Goal: Task Accomplishment & Management: Use online tool/utility

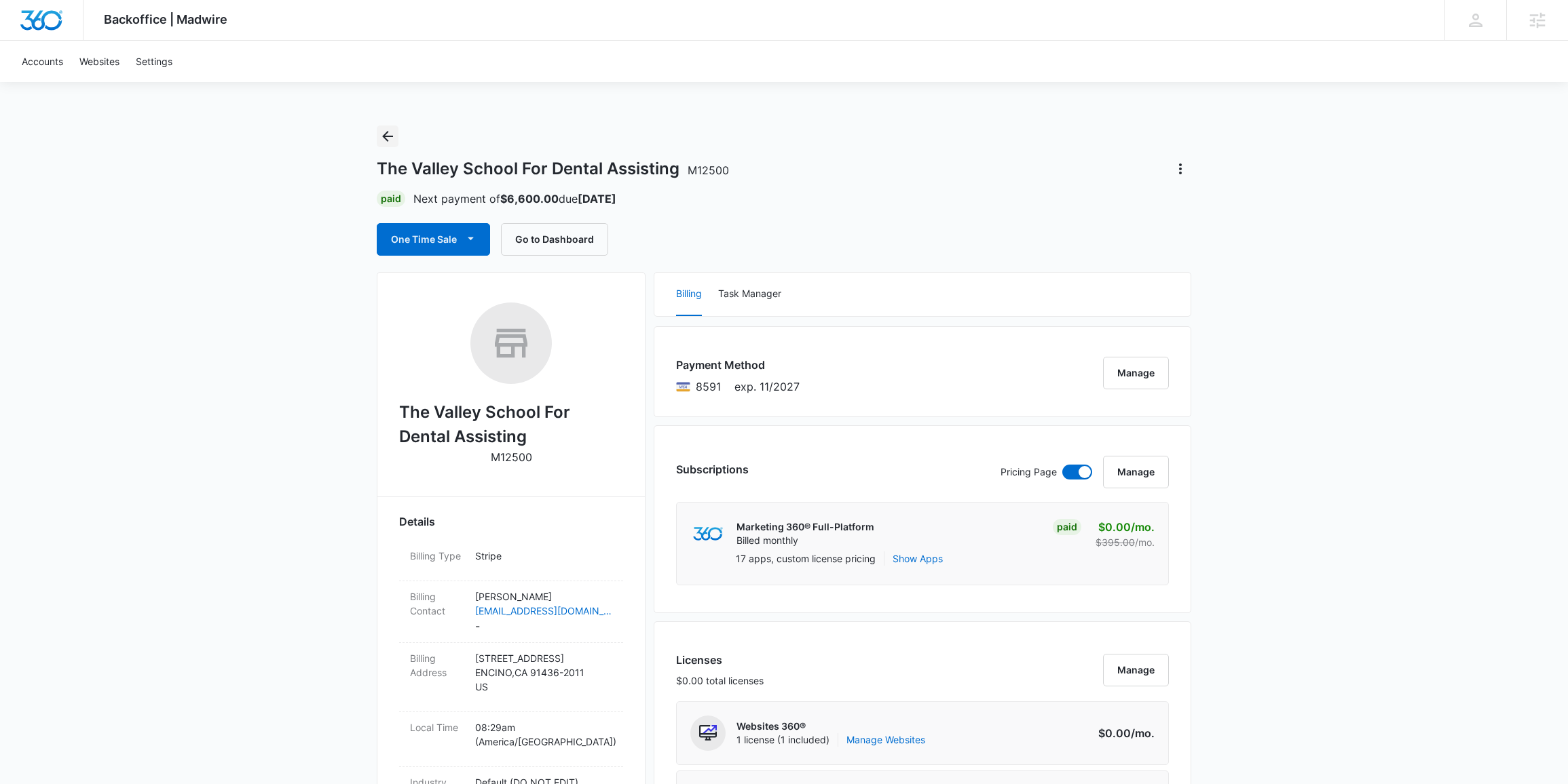
click at [388, 130] on icon "Back" at bounding box center [387, 136] width 17 height 17
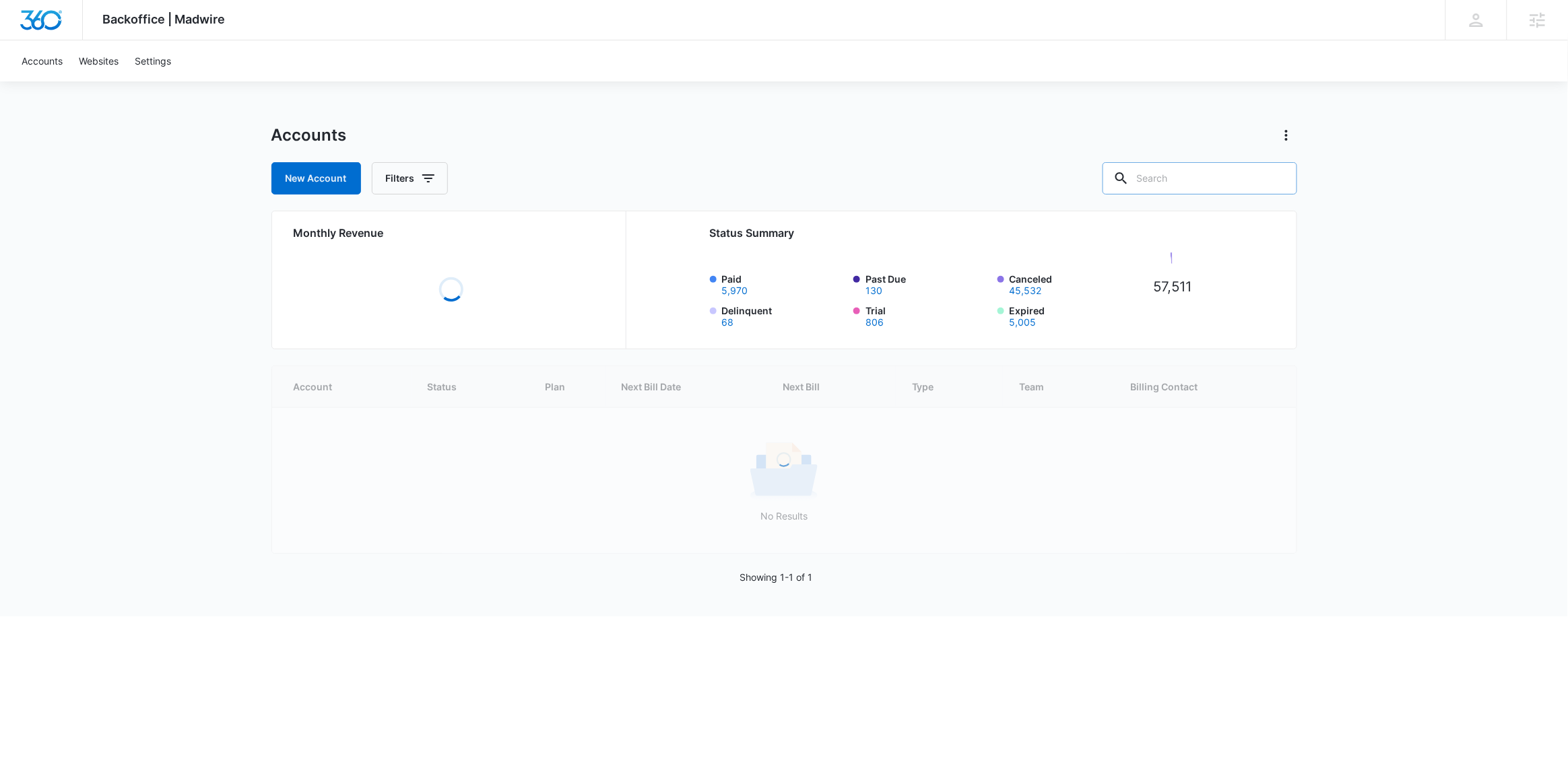
click at [1238, 184] on input "text" at bounding box center [1200, 178] width 195 height 32
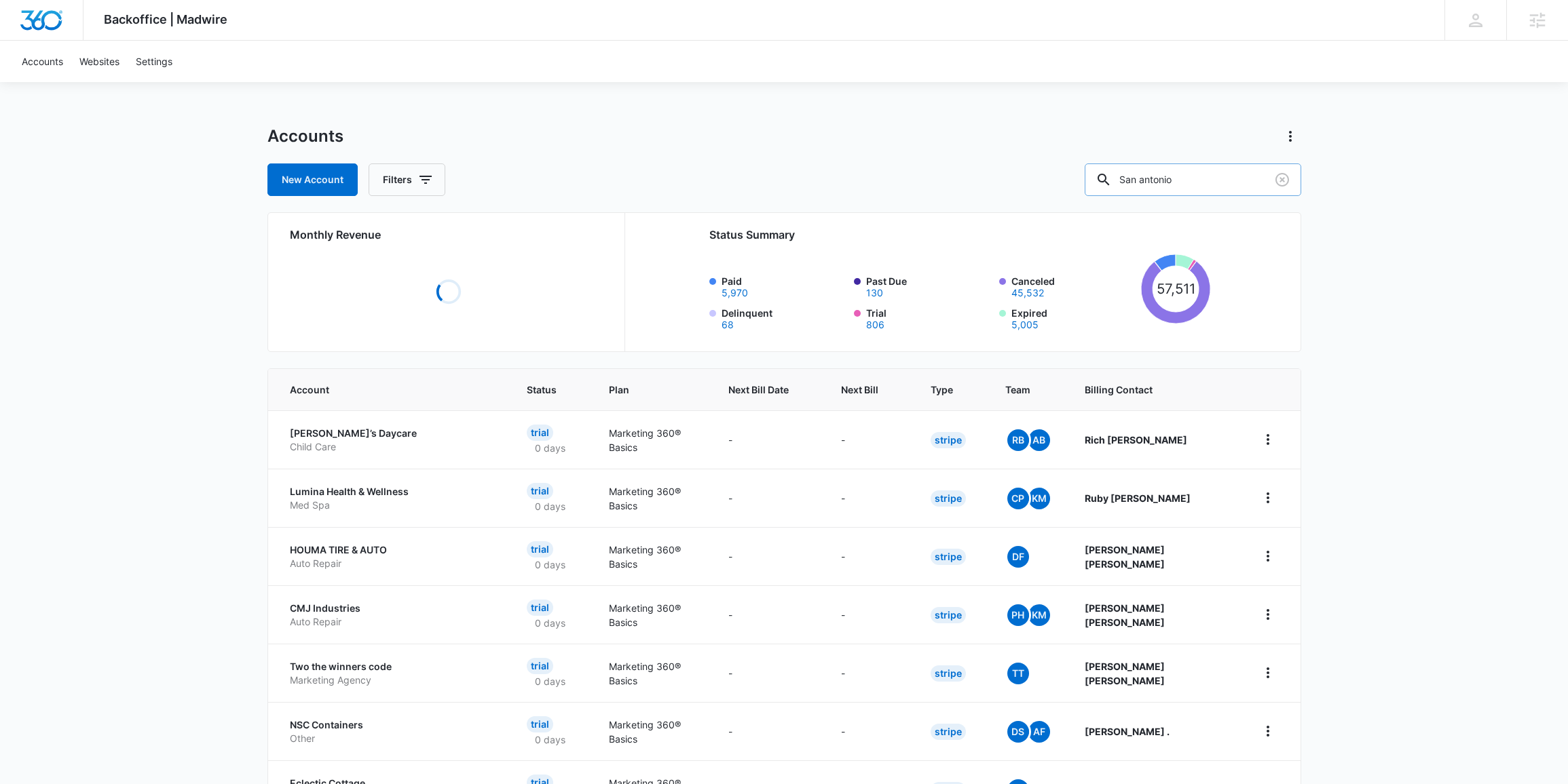
type input "San antonio"
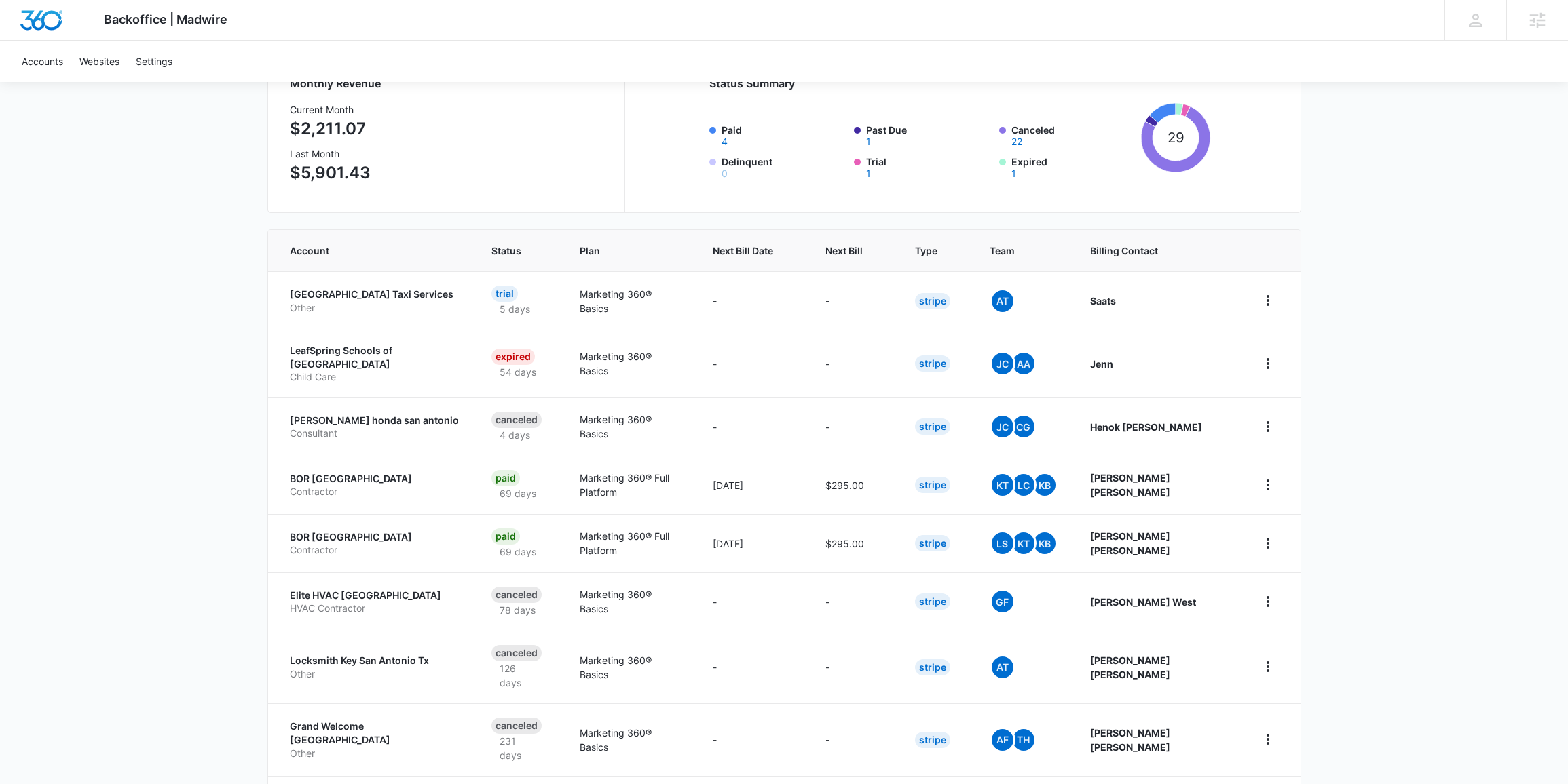
scroll to position [299, 0]
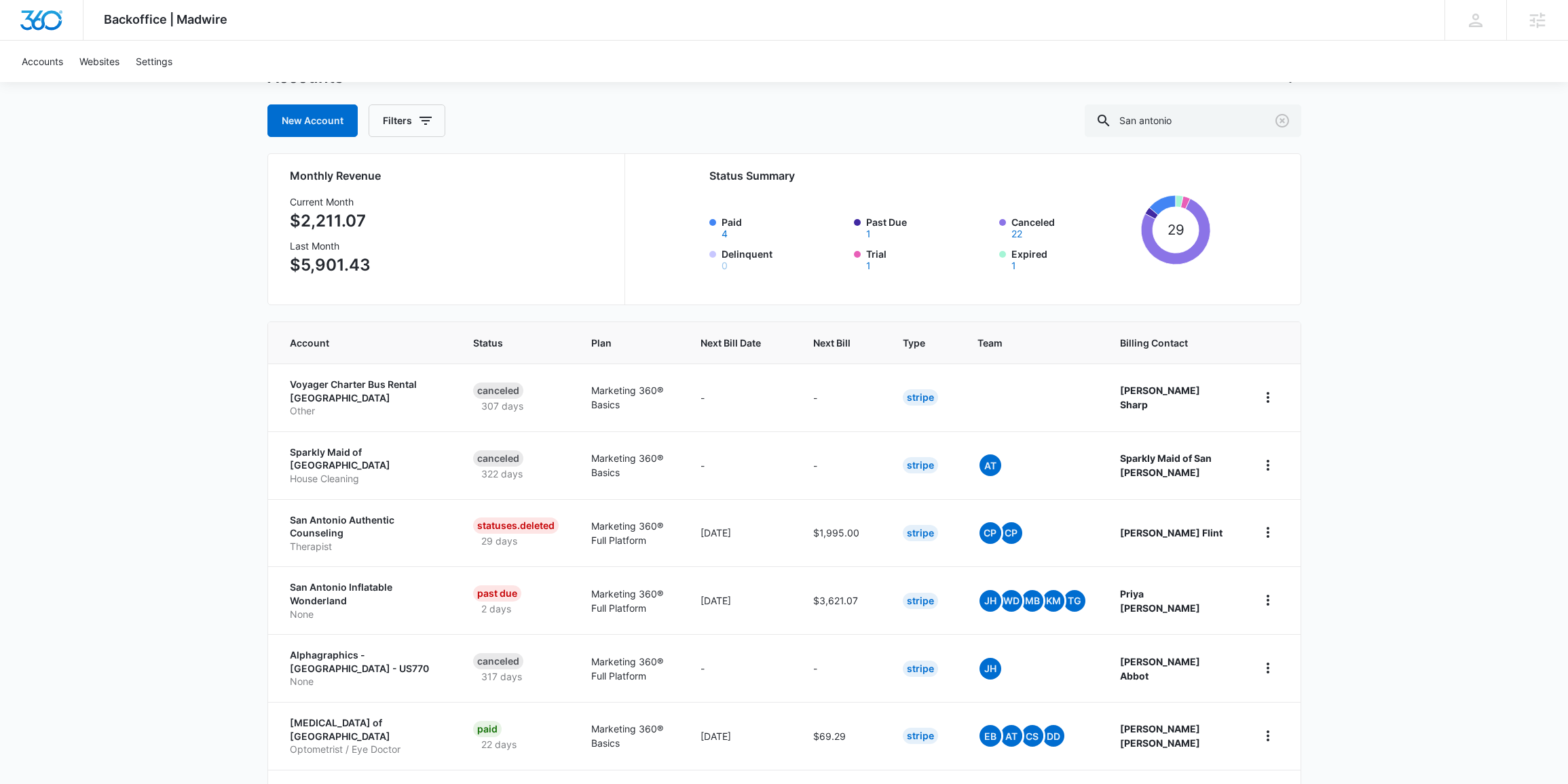
scroll to position [143, 0]
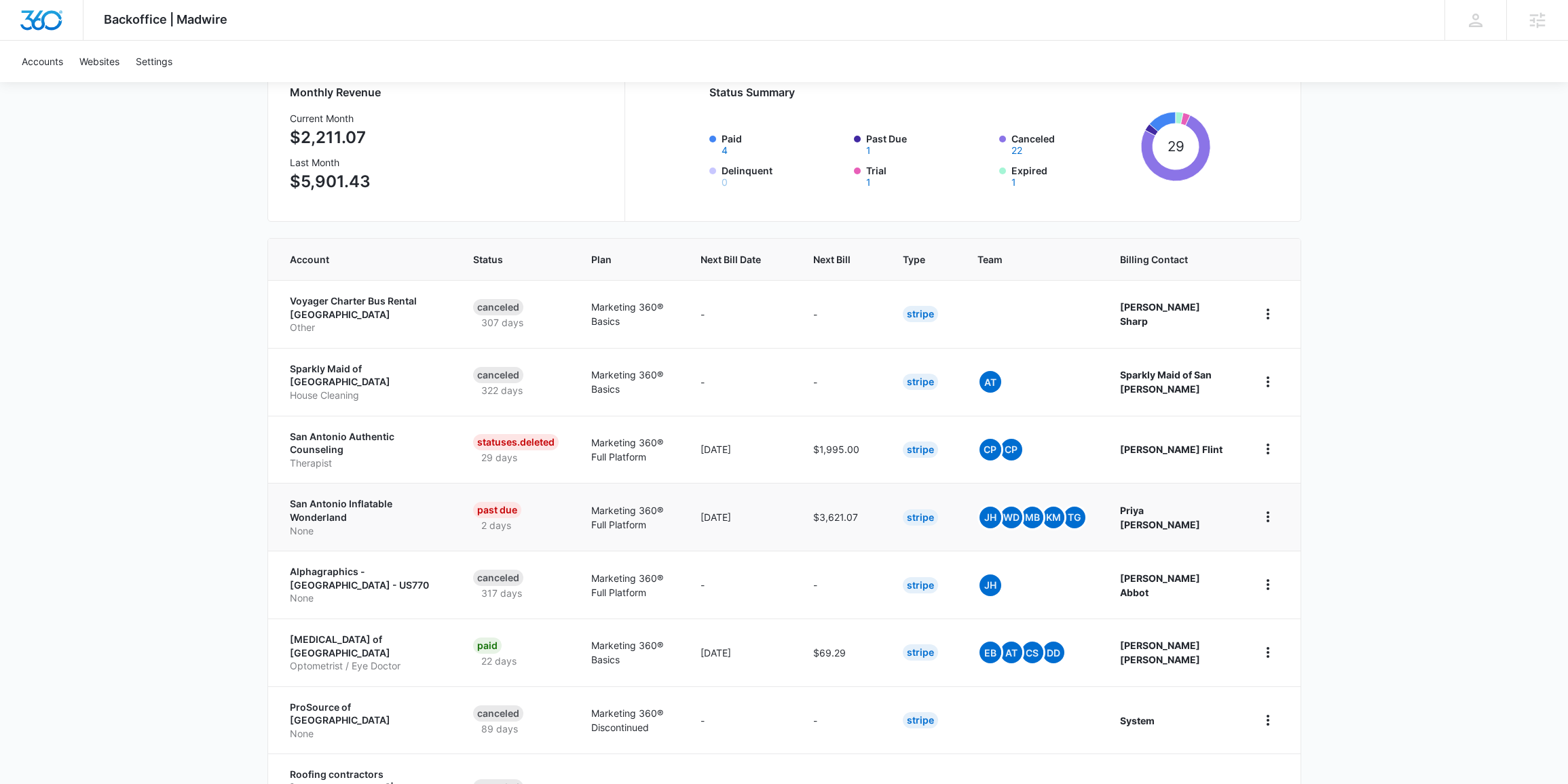
click at [330, 501] on p "San Antonio Inflatable Wonderland" at bounding box center [365, 510] width 151 height 26
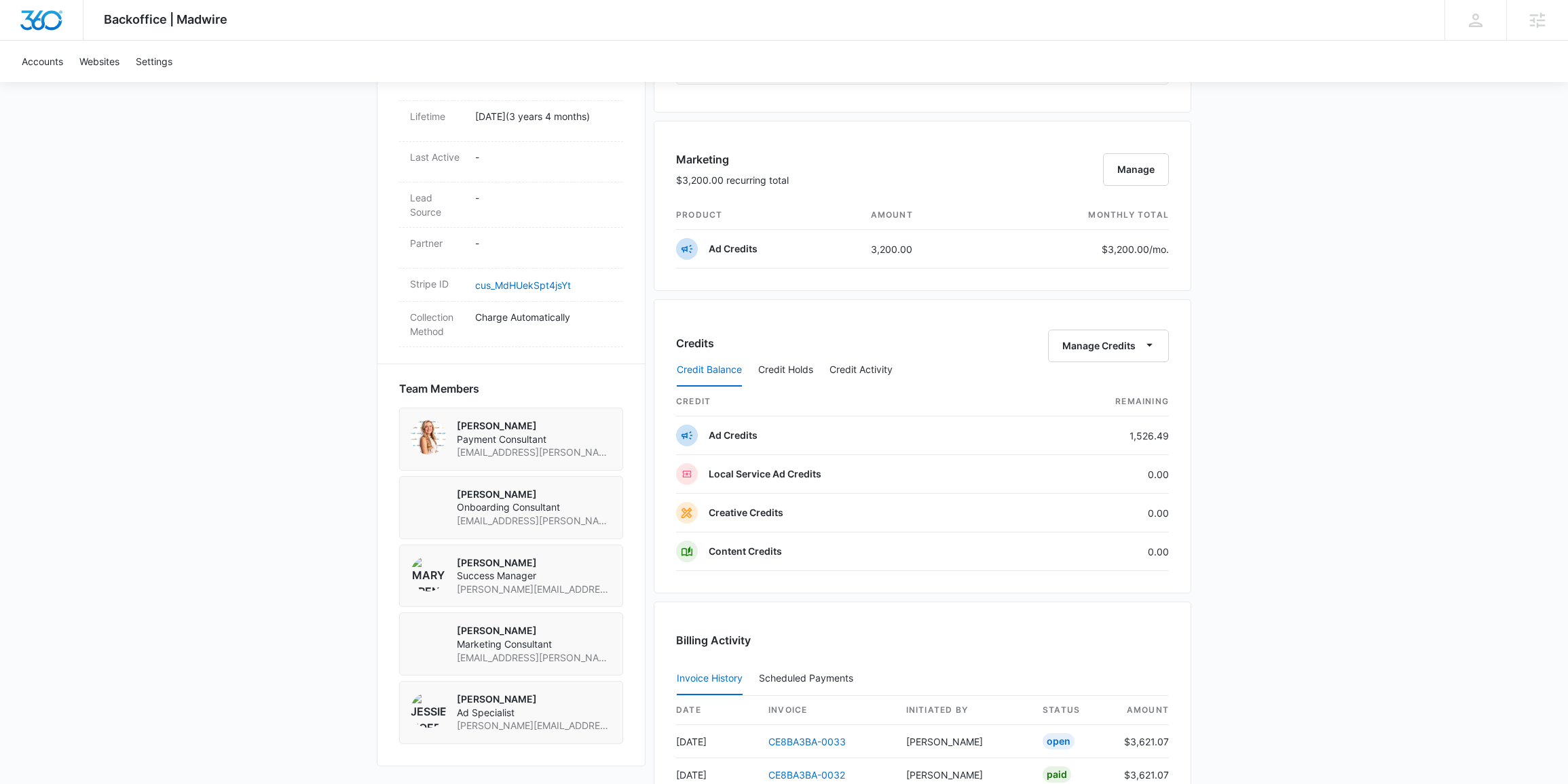
scroll to position [923, 0]
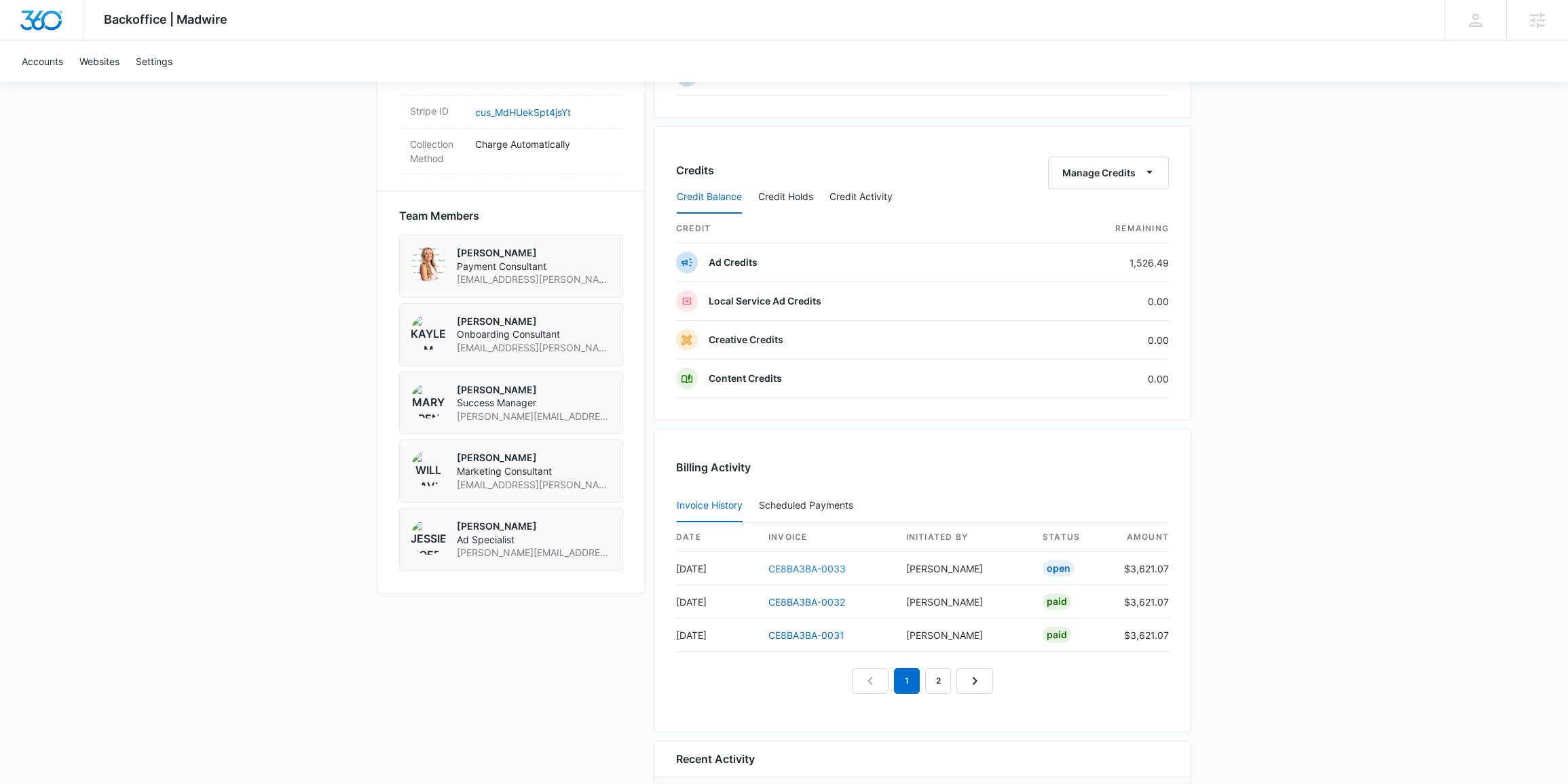
drag, startPoint x: 798, startPoint y: 569, endPoint x: 957, endPoint y: 569, distance: 159.0
click at [799, 569] on link "CE8BA3BA-0033" at bounding box center [807, 569] width 78 height 12
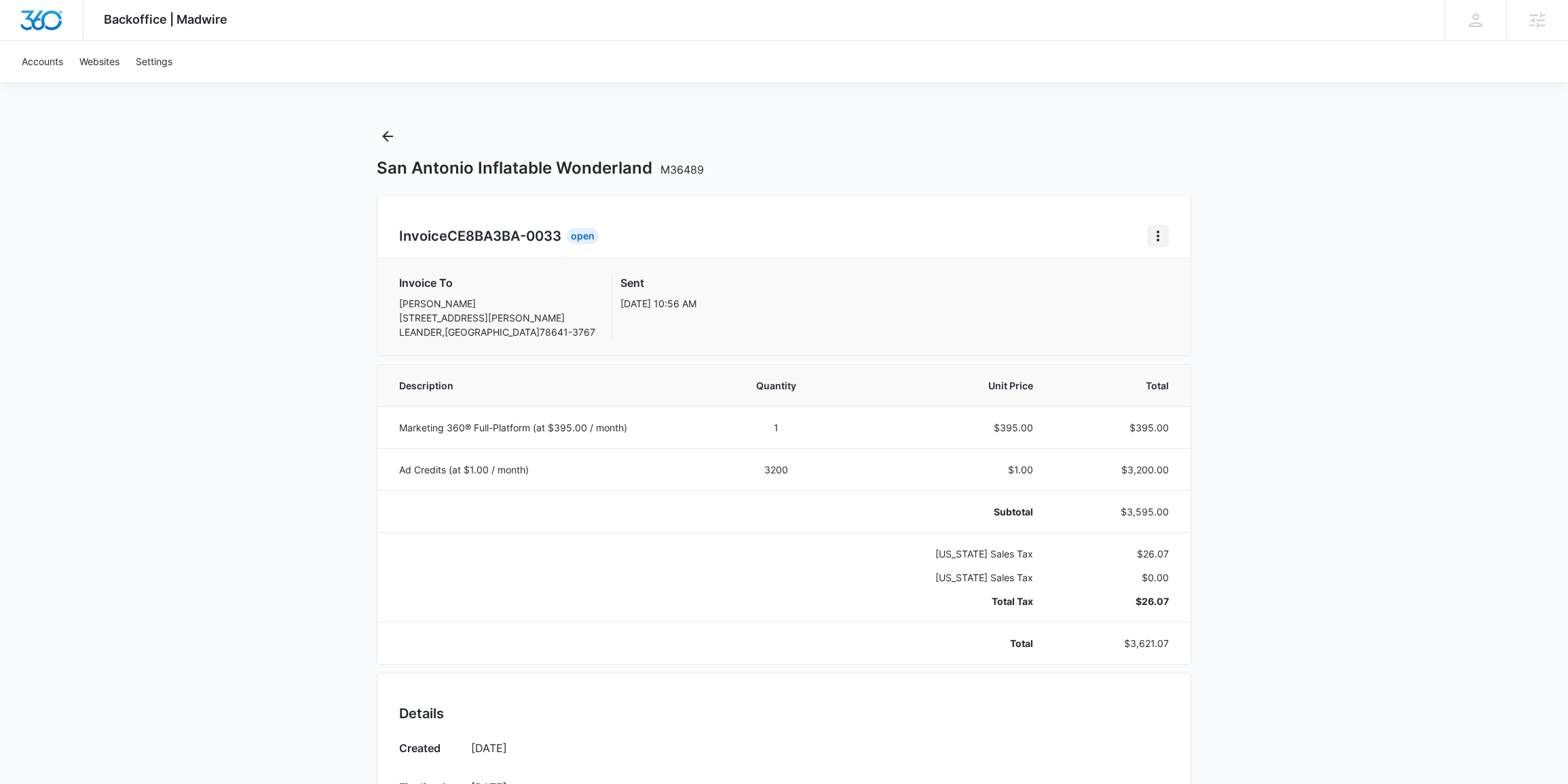
click at [1157, 242] on icon "Home" at bounding box center [1158, 236] width 17 height 17
click at [1212, 298] on div "Retry Payment" at bounding box center [1203, 295] width 78 height 10
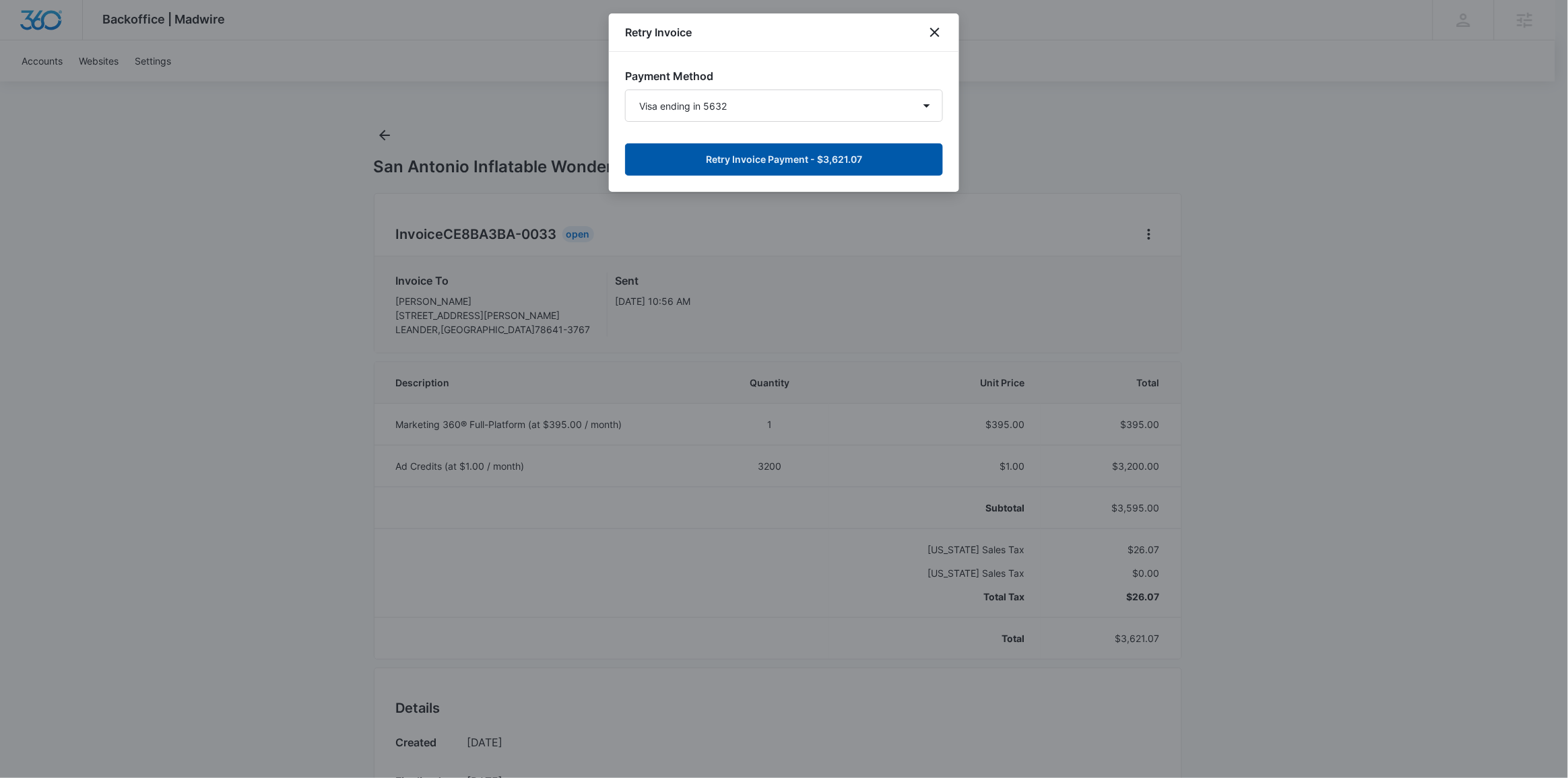
click at [820, 162] on button "Retry Invoice Payment - $3,621.07" at bounding box center [784, 159] width 318 height 32
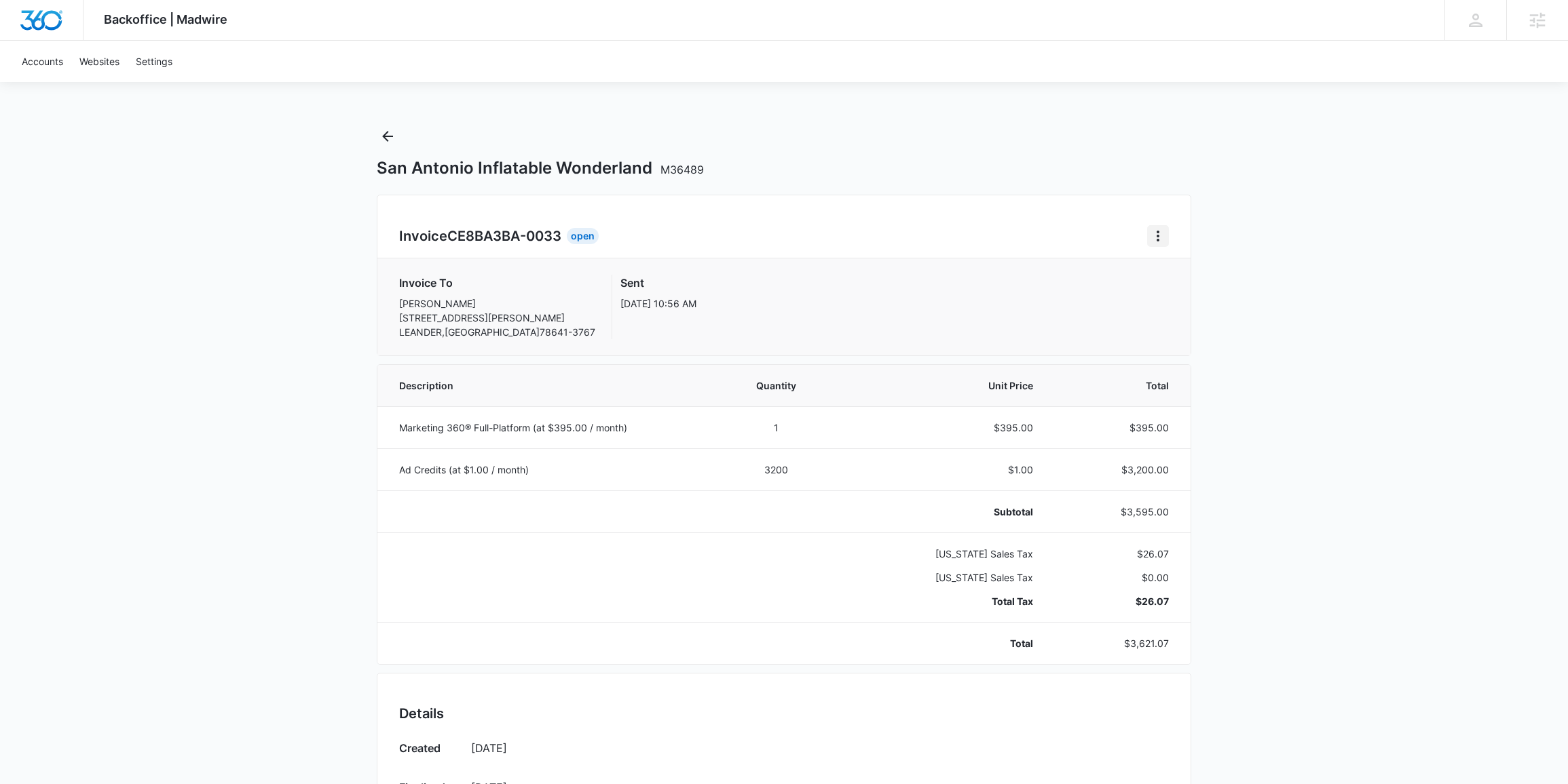
click at [1159, 230] on icon "Home" at bounding box center [1158, 236] width 17 height 17
click at [1171, 291] on div "Retry Payment" at bounding box center [1203, 295] width 78 height 10
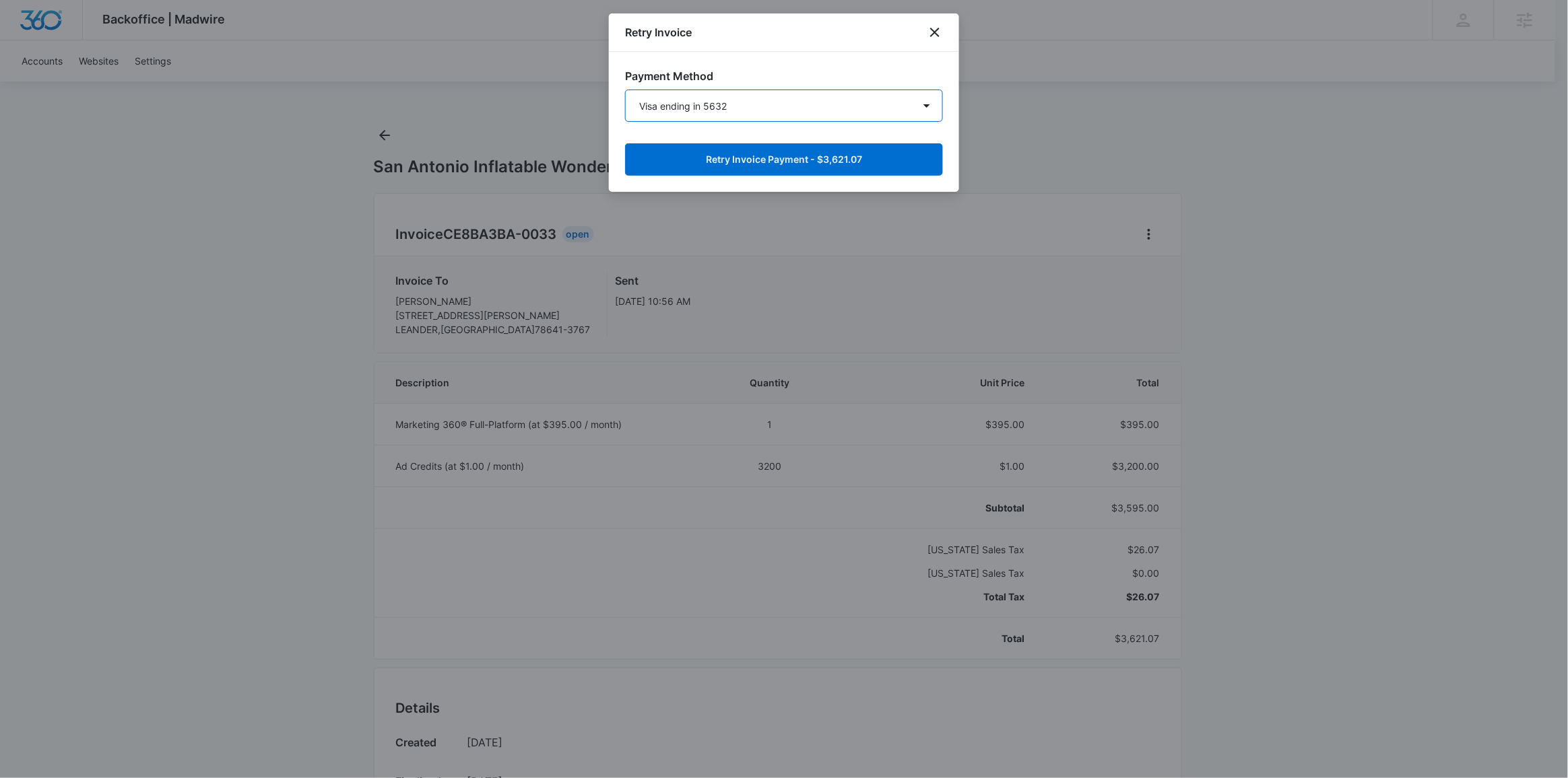
click at [782, 91] on select "Visa ending in 5632 FIRST UNITED BANK & TRUST account ending in 1795 New Paymen…" at bounding box center [784, 105] width 318 height 32
click at [788, 105] on select "Visa ending in 5632 FIRST UNITED BANK & TRUST account ending in 1795 New Paymen…" at bounding box center [784, 105] width 318 height 32
click at [936, 28] on icon "close" at bounding box center [935, 32] width 17 height 17
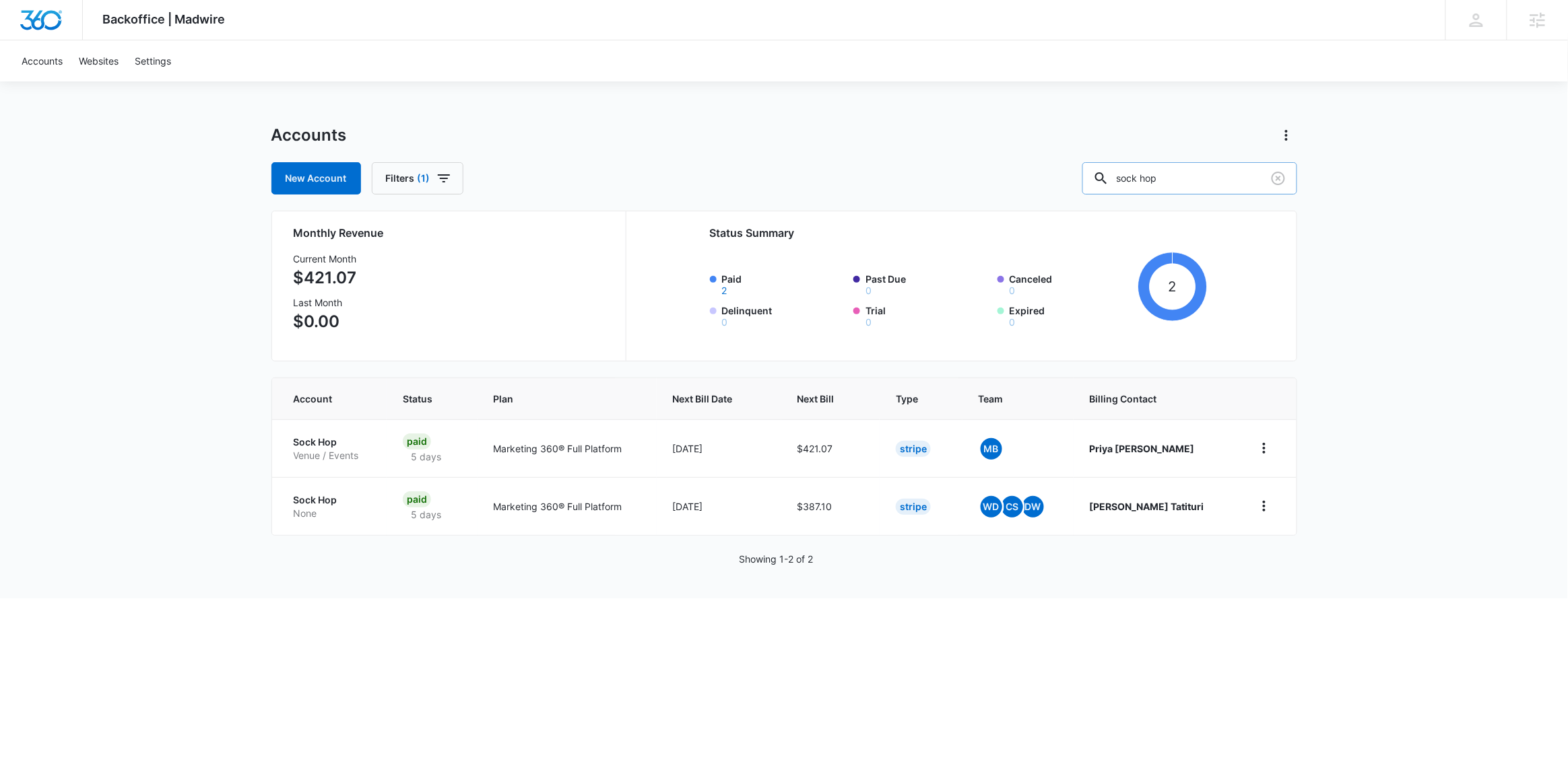
click at [1180, 185] on input "sock hop" at bounding box center [1189, 178] width 215 height 32
type input "waitingadoptive"
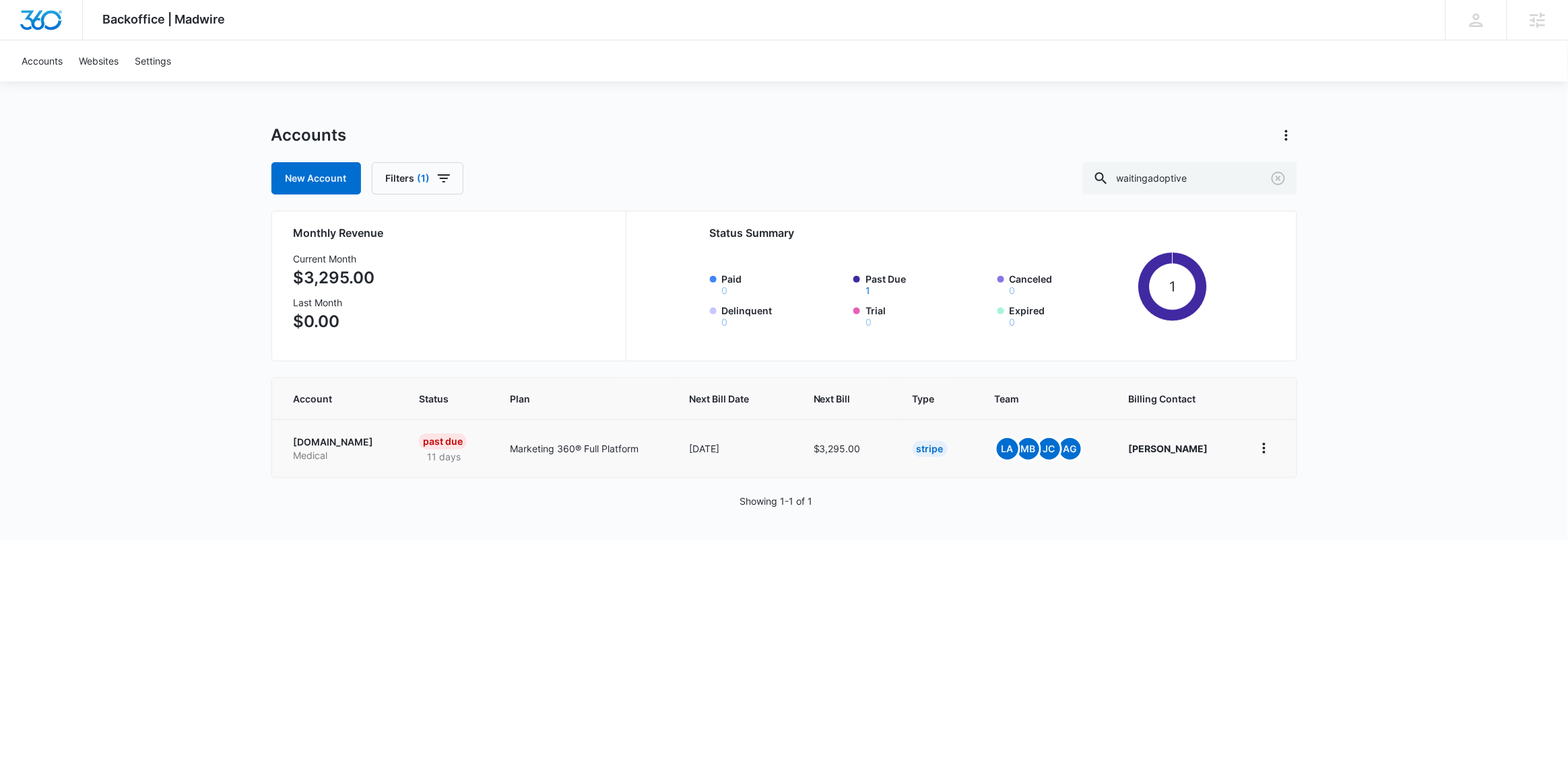
click at [355, 443] on p "WaitingAdoptiveFamilies.com" at bounding box center [340, 442] width 94 height 13
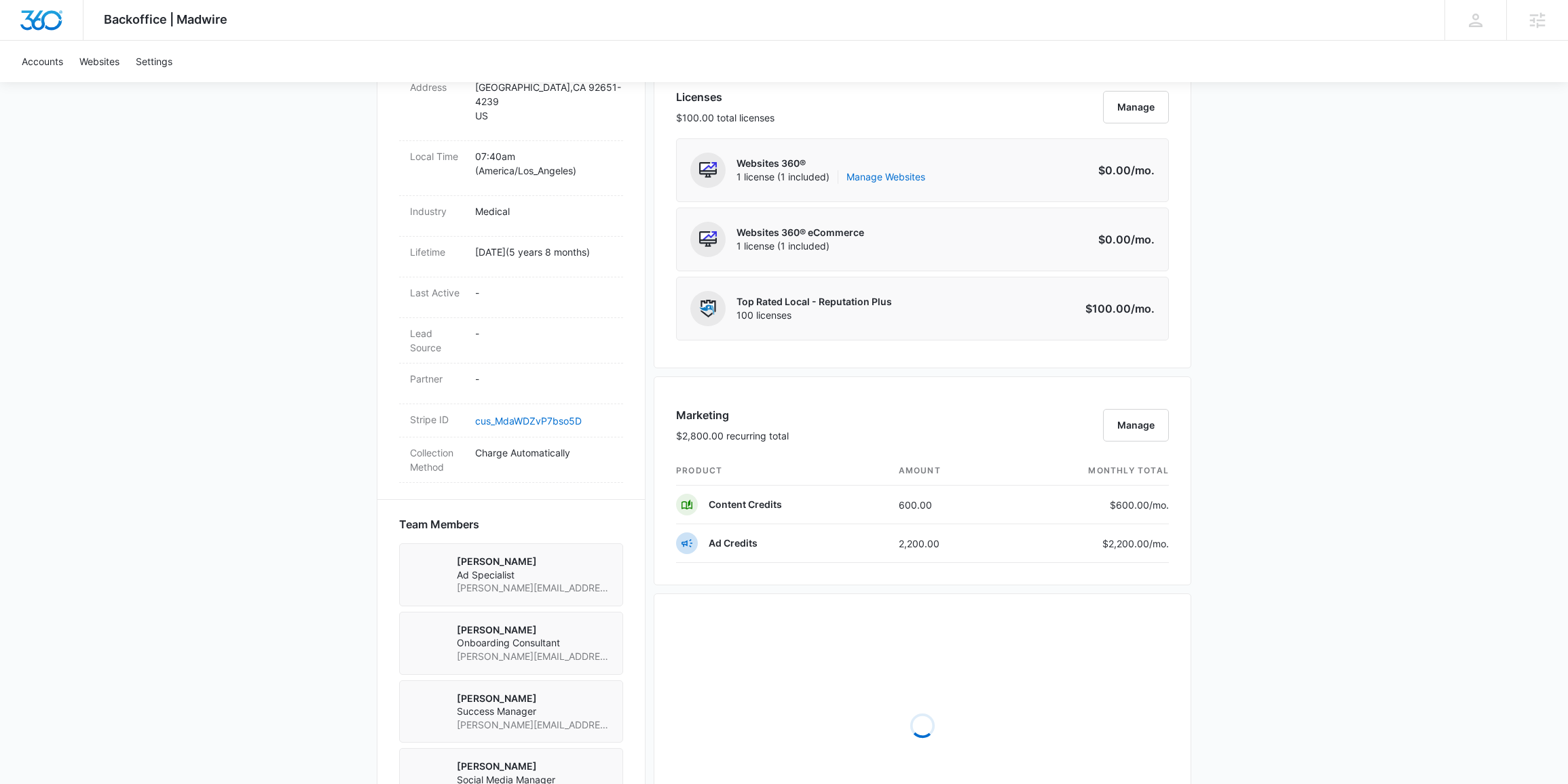
scroll to position [1002, 0]
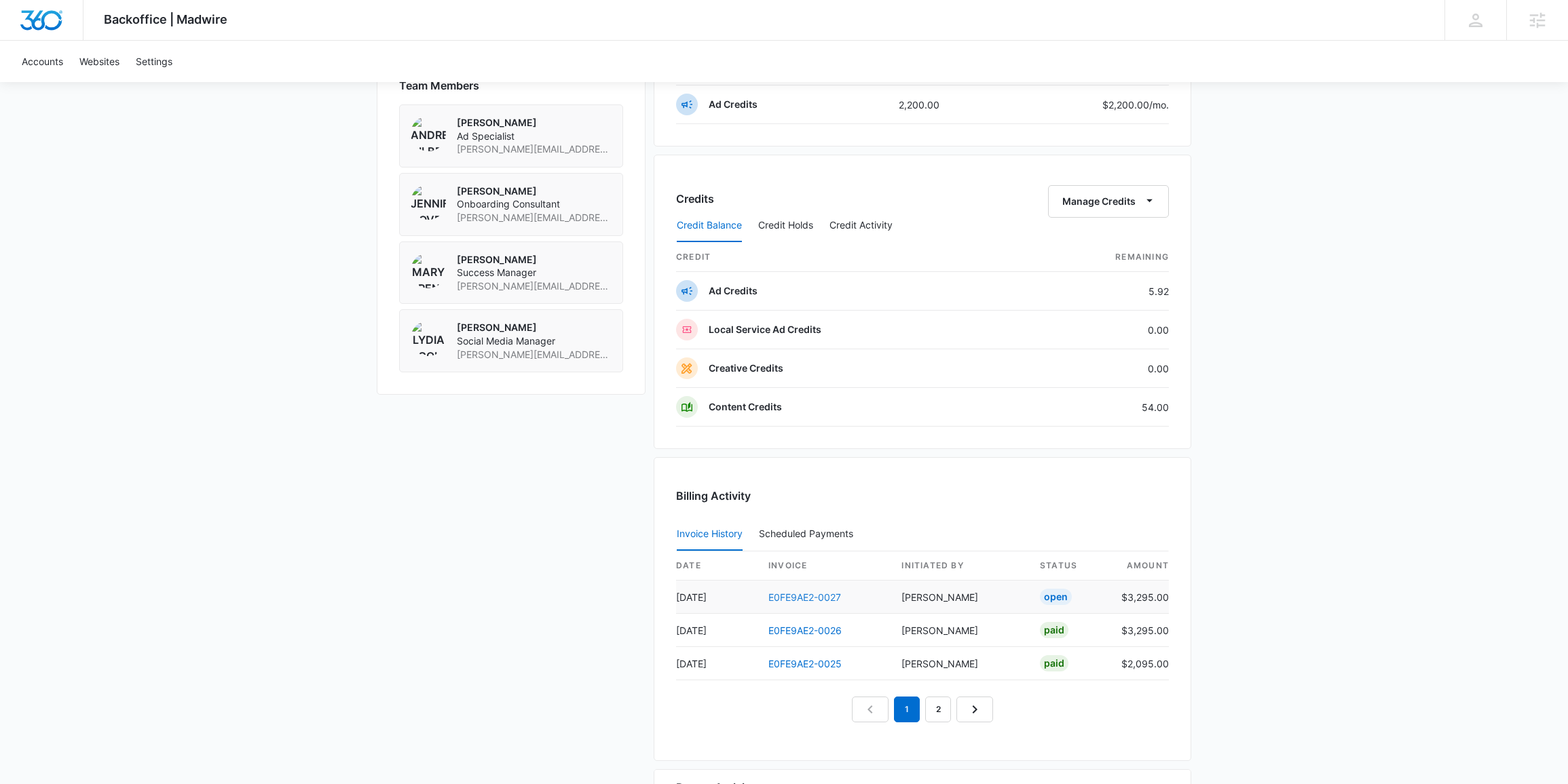
click at [797, 599] on link "E0FE9AE2-0027" at bounding box center [805, 597] width 73 height 12
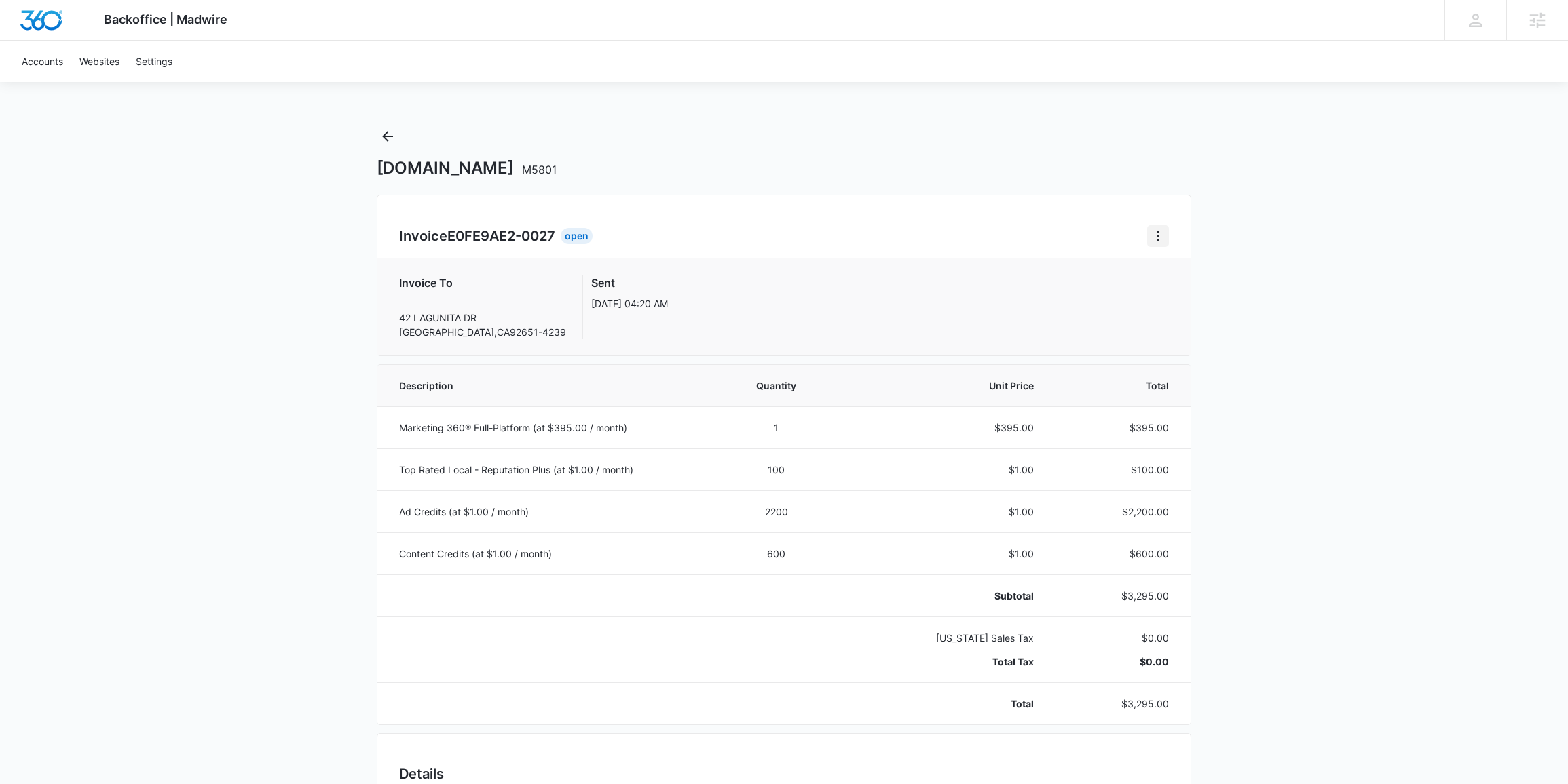
click at [1150, 231] on icon "Home" at bounding box center [1158, 236] width 17 height 17
click at [1185, 292] on div "Retry Payment" at bounding box center [1203, 295] width 78 height 10
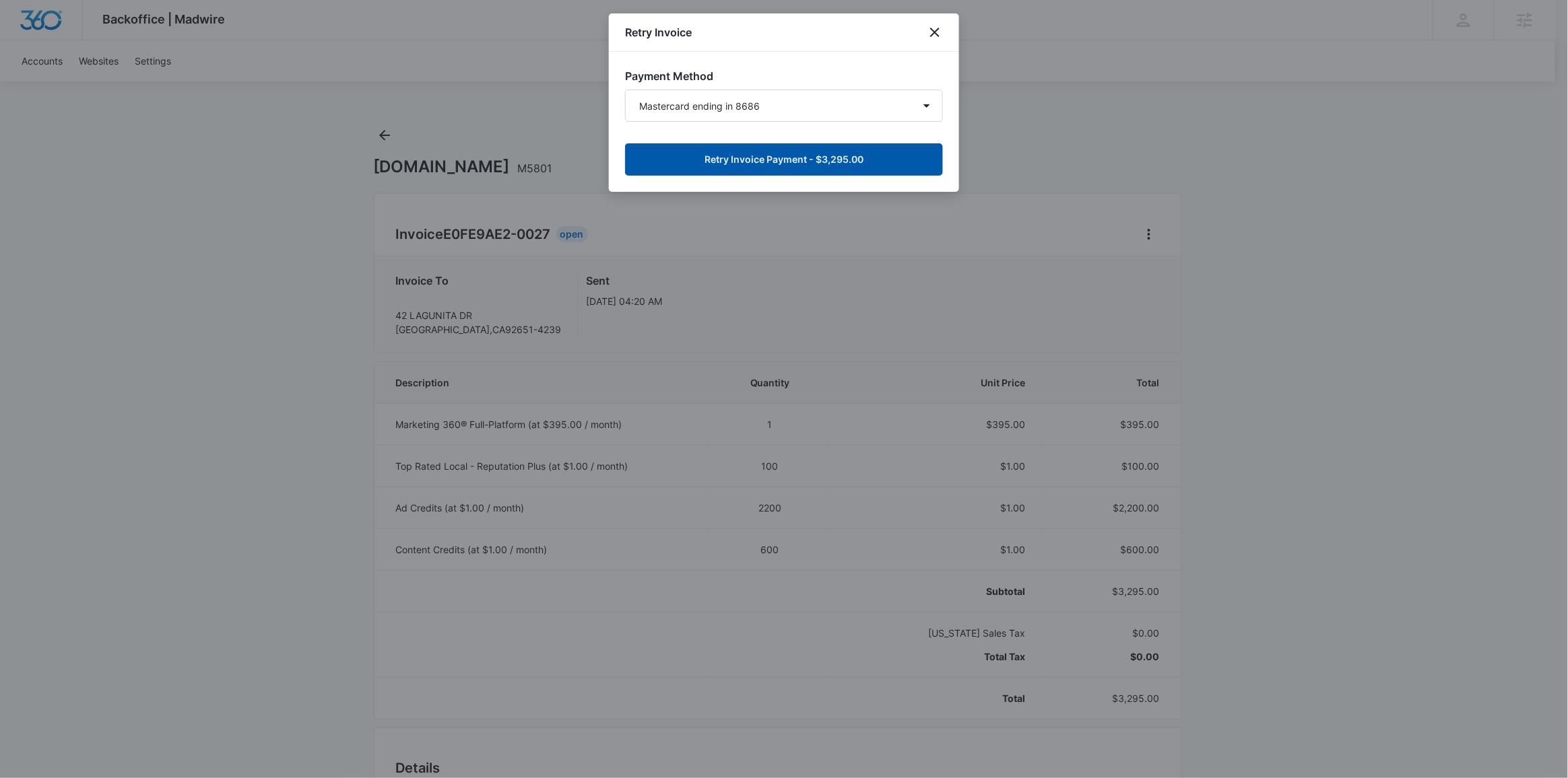
click at [875, 154] on button "Retry Invoice Payment - $3,295.00" at bounding box center [784, 159] width 318 height 32
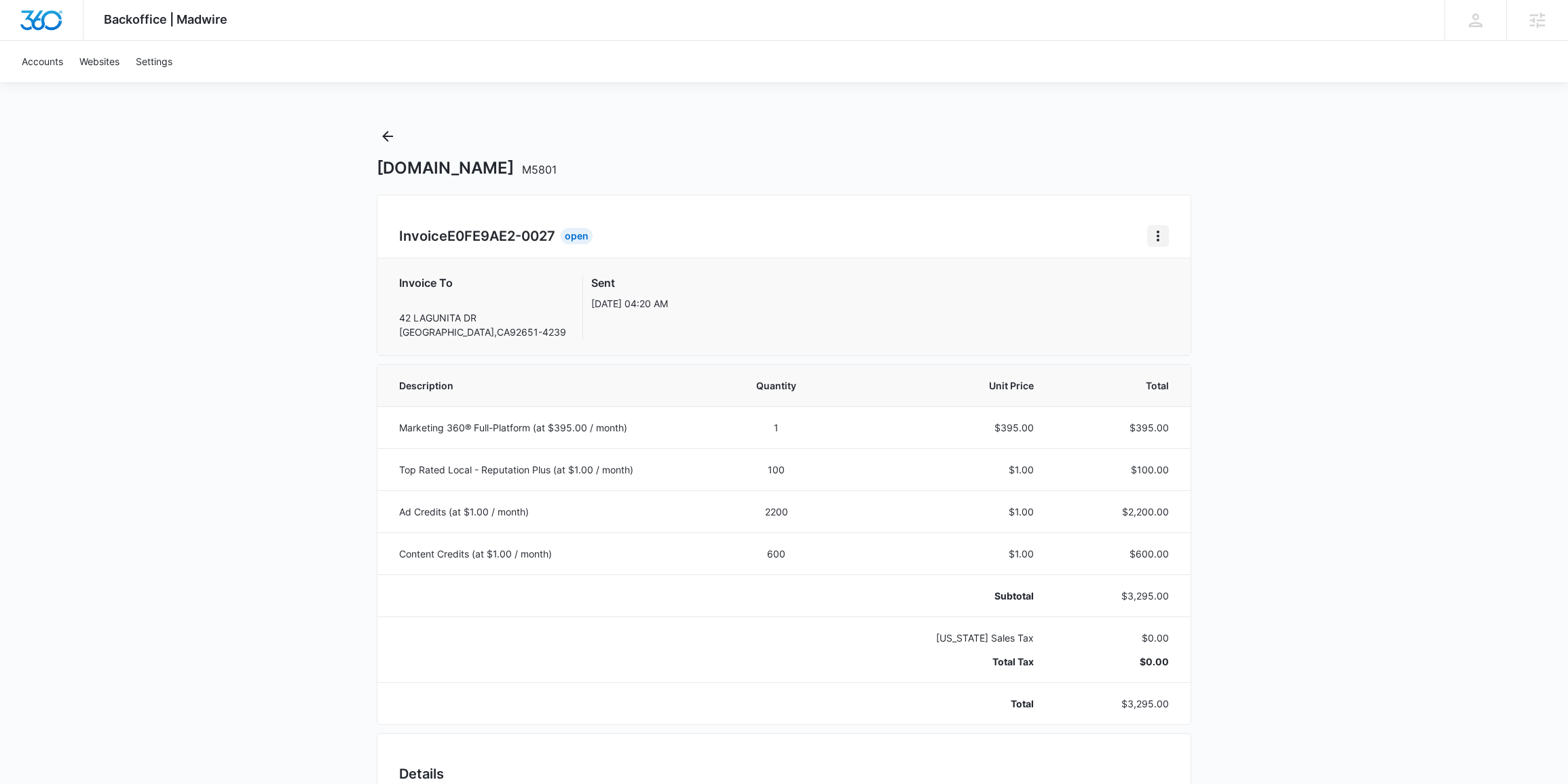
click at [1150, 235] on icon "Home" at bounding box center [1158, 236] width 17 height 17
drag, startPoint x: 1296, startPoint y: 165, endPoint x: 934, endPoint y: 183, distance: 362.4
click at [1147, 233] on button "Home" at bounding box center [1158, 235] width 21 height 21
click at [1182, 294] on div "Retry Payment" at bounding box center [1203, 295] width 78 height 10
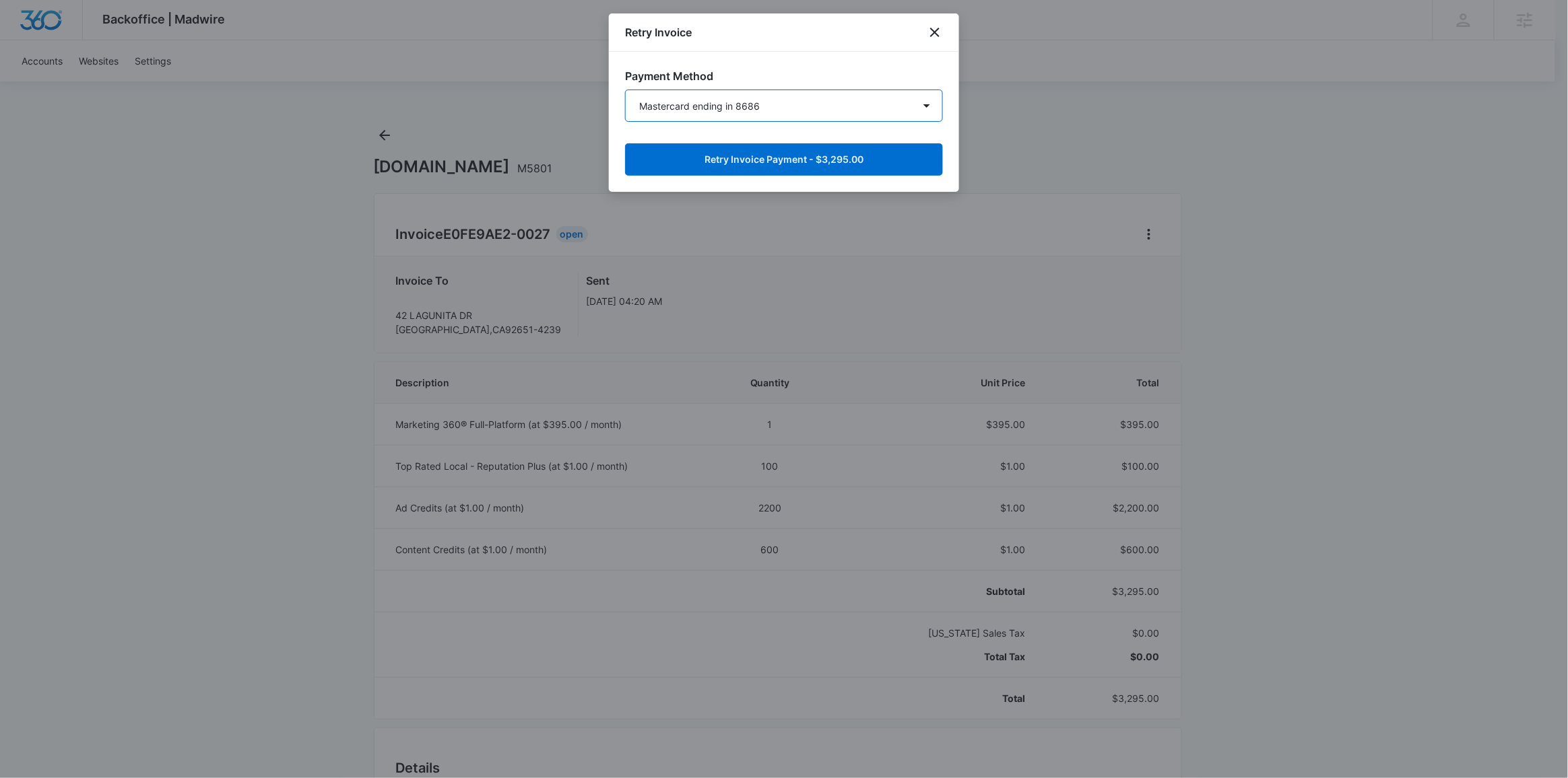
click at [797, 109] on select "Mastercard ending in 8686 Amex ending in 7000 Mastercard ending in 3407 Amex en…" at bounding box center [784, 105] width 318 height 32
select select "pm_1Mqg0oA4n8RTgNjUx3Z5FLQ0"
click at [625, 90] on select "Mastercard ending in 8686 Amex ending in 7000 Mastercard ending in 3407 Amex en…" at bounding box center [784, 105] width 318 height 32
click at [799, 152] on button "Retry Invoice Payment - $3,295.00" at bounding box center [784, 159] width 318 height 32
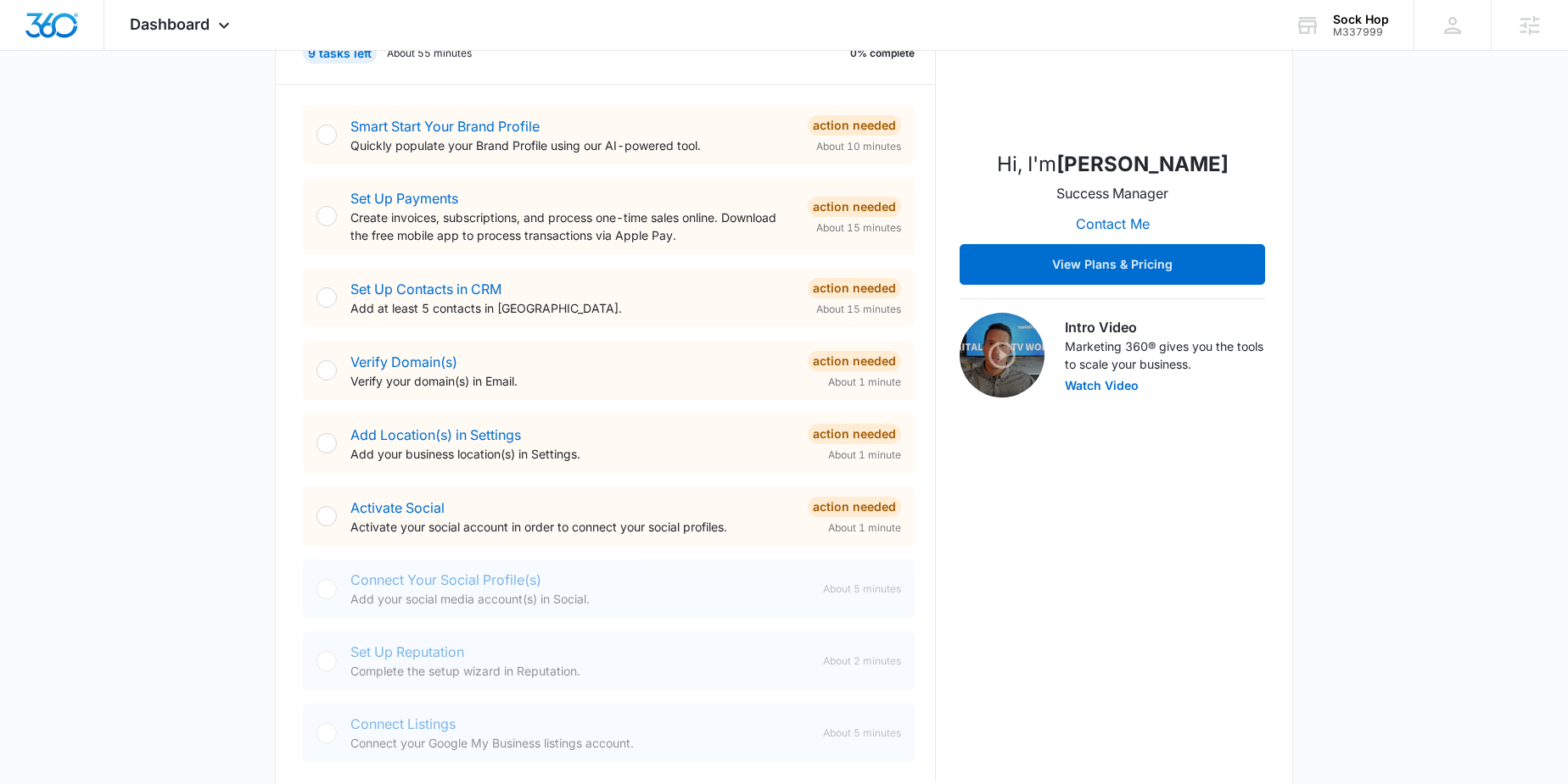
scroll to position [801, 0]
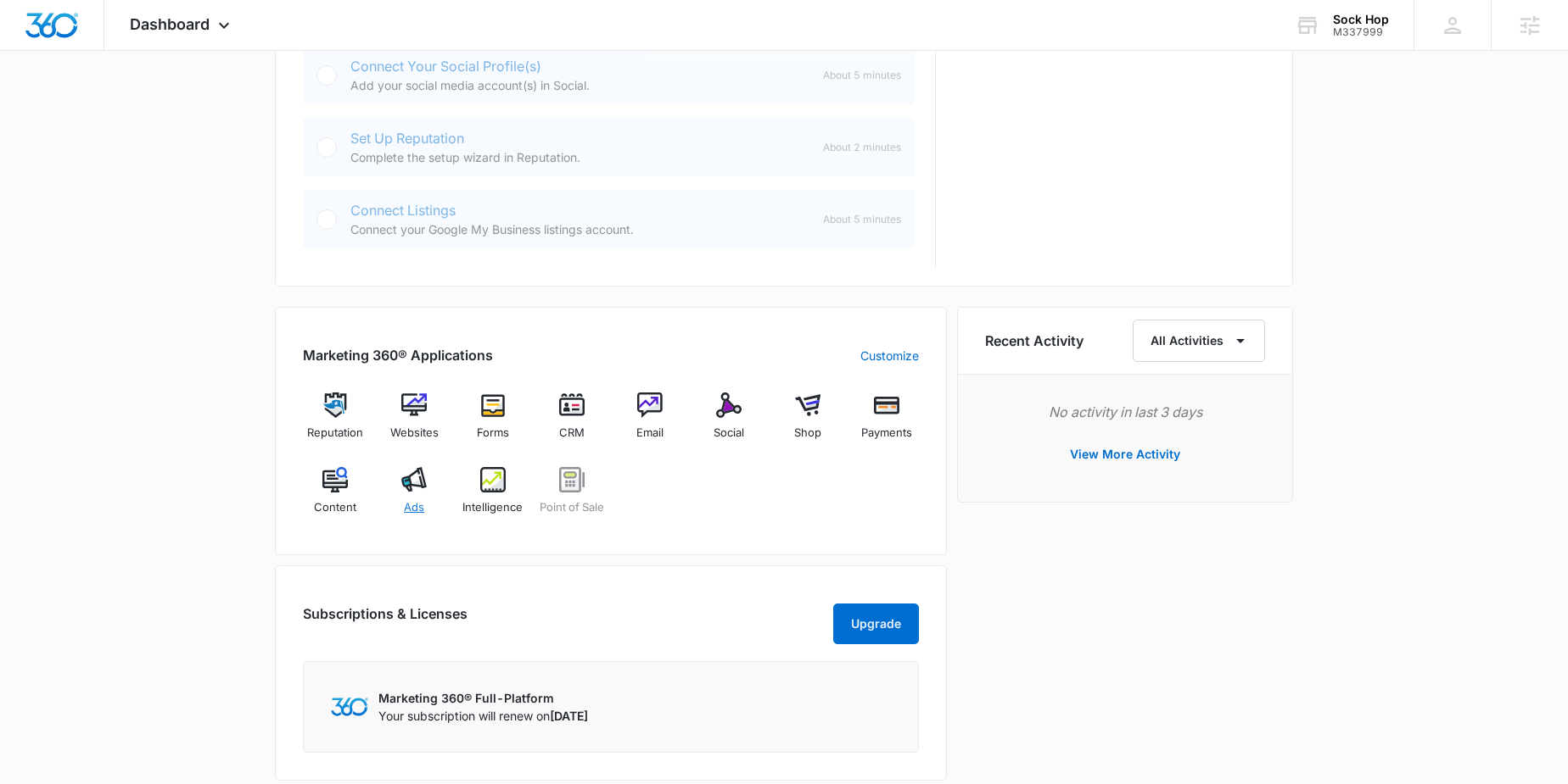
click at [412, 488] on img at bounding box center [414, 480] width 26 height 26
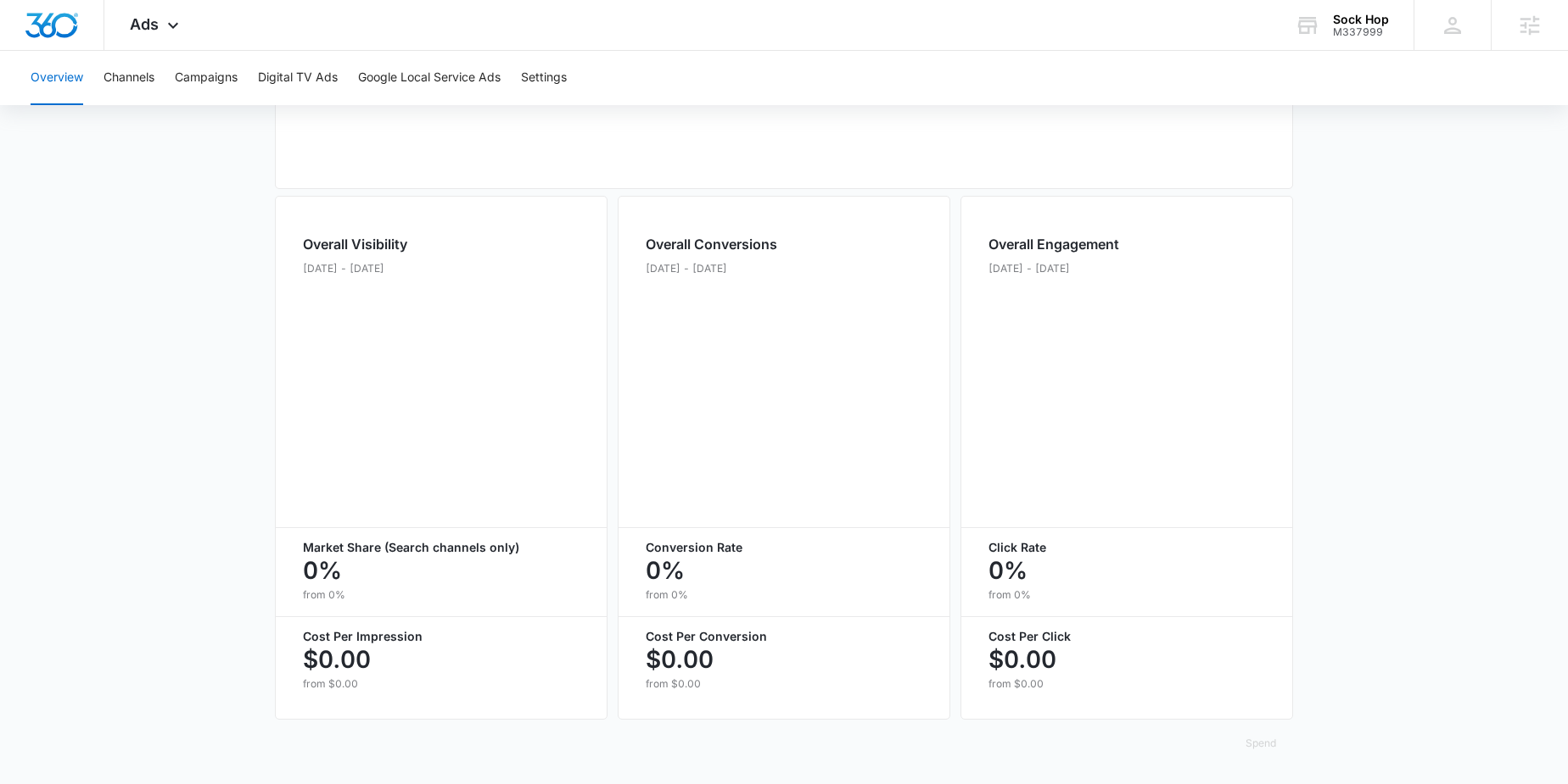
type input "08/16/2025"
type input "09/15/2025"
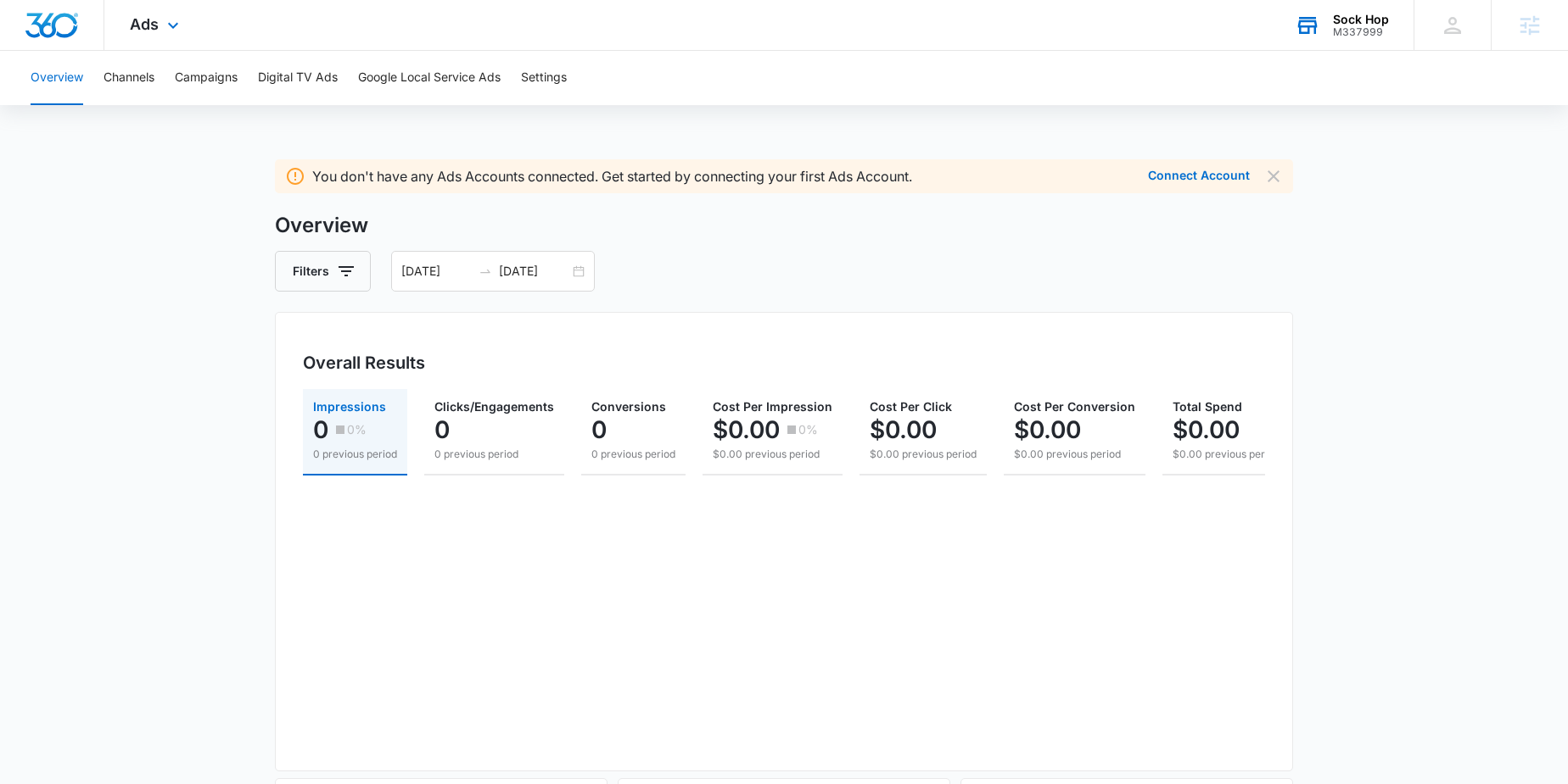
click at [1370, 33] on div "M337999" at bounding box center [1361, 33] width 56 height 12
click at [1383, 27] on div "M337999" at bounding box center [1361, 33] width 56 height 12
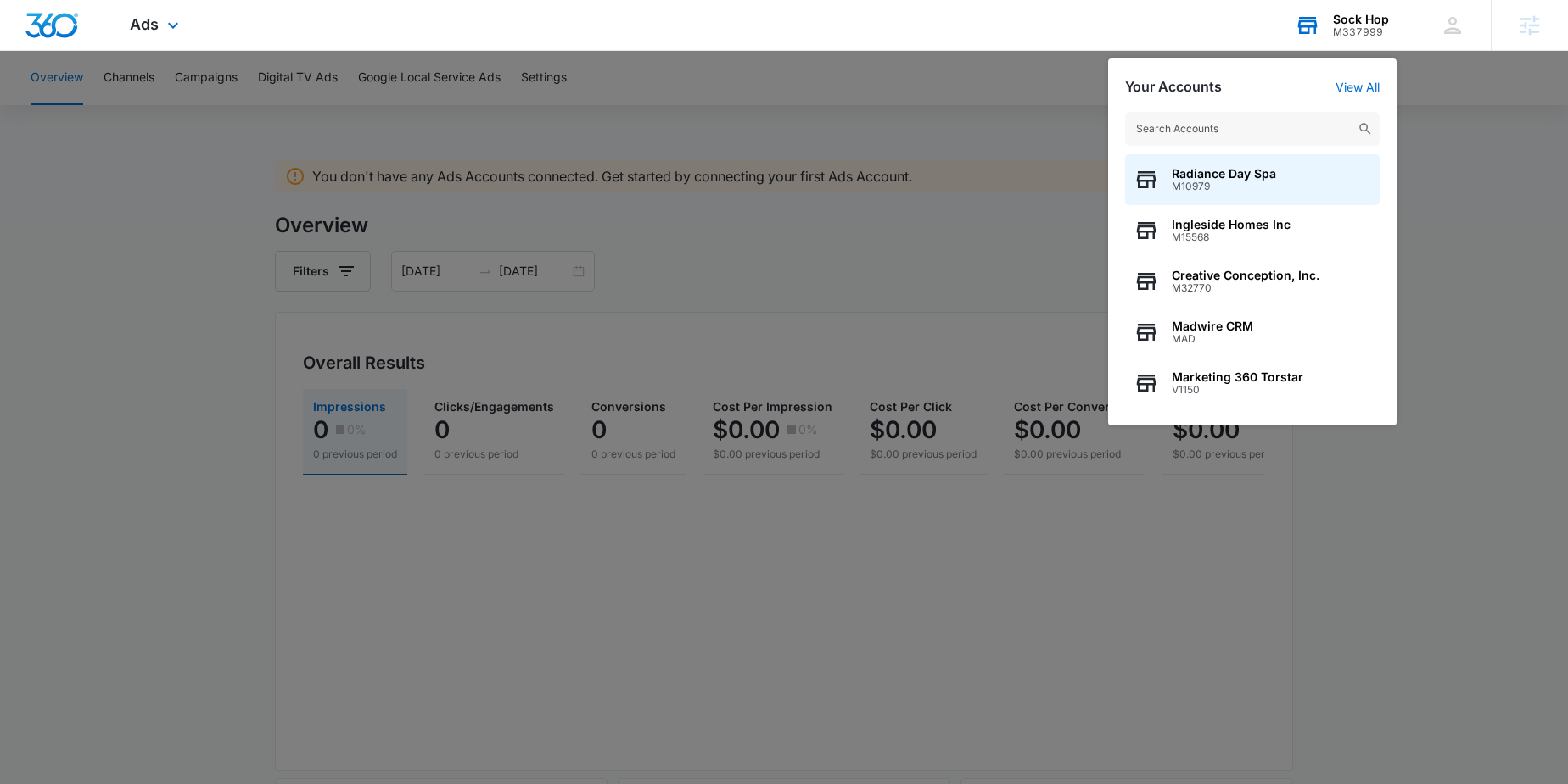
click at [1292, 137] on input "text" at bounding box center [1252, 129] width 255 height 34
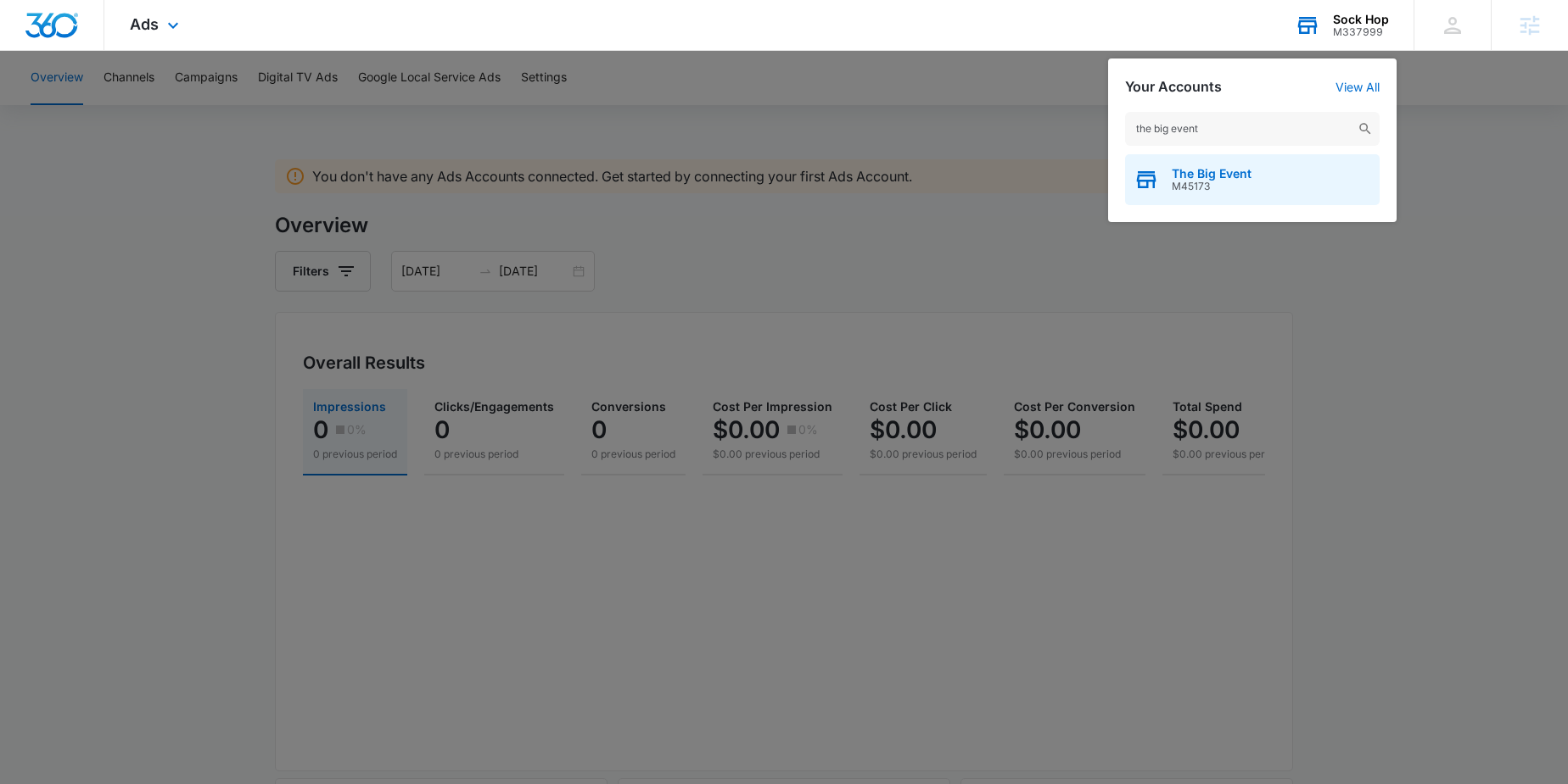
type input "the big event"
click at [1235, 186] on span "M45173" at bounding box center [1211, 186] width 80 height 12
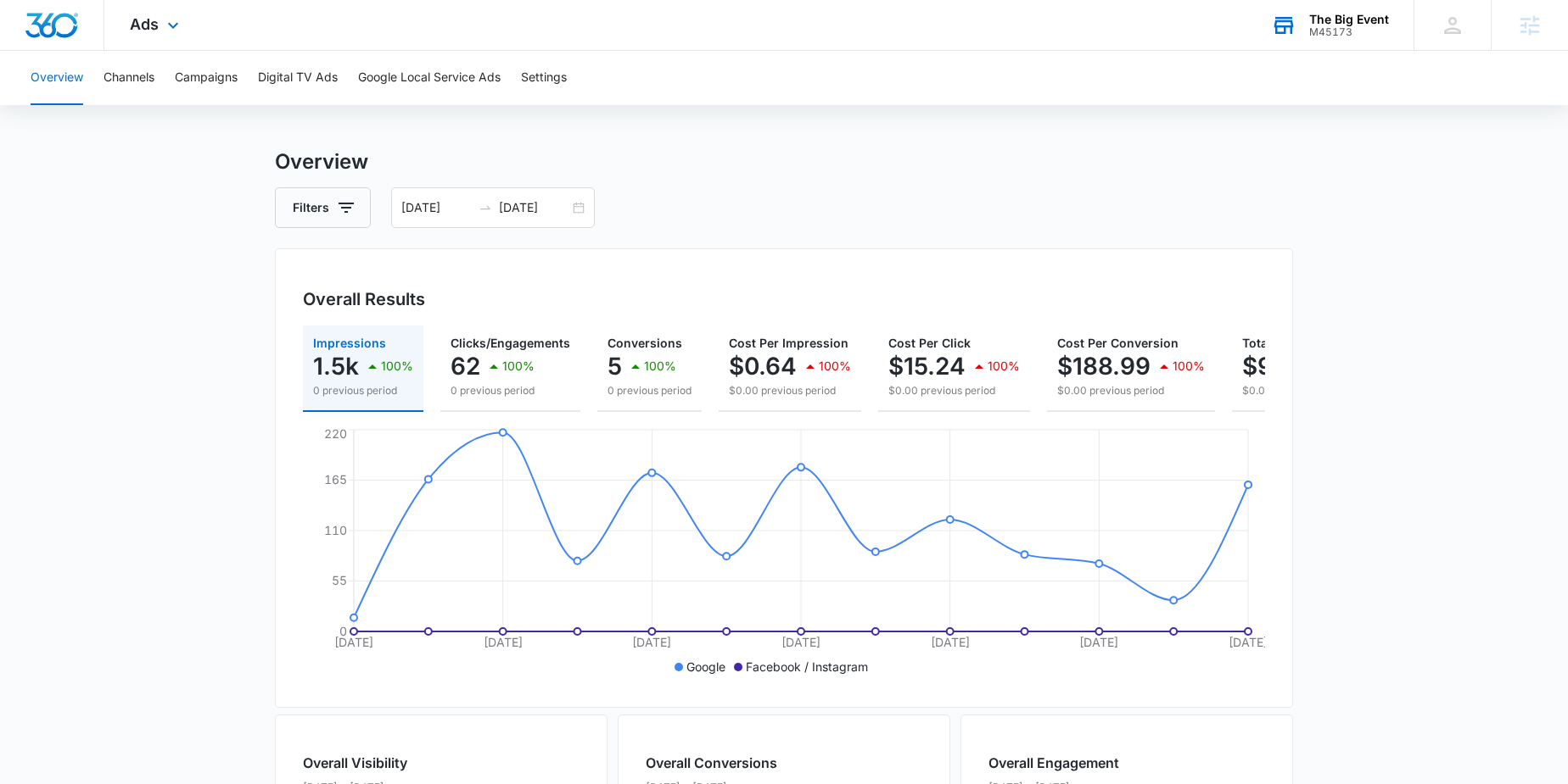
scroll to position [27, 0]
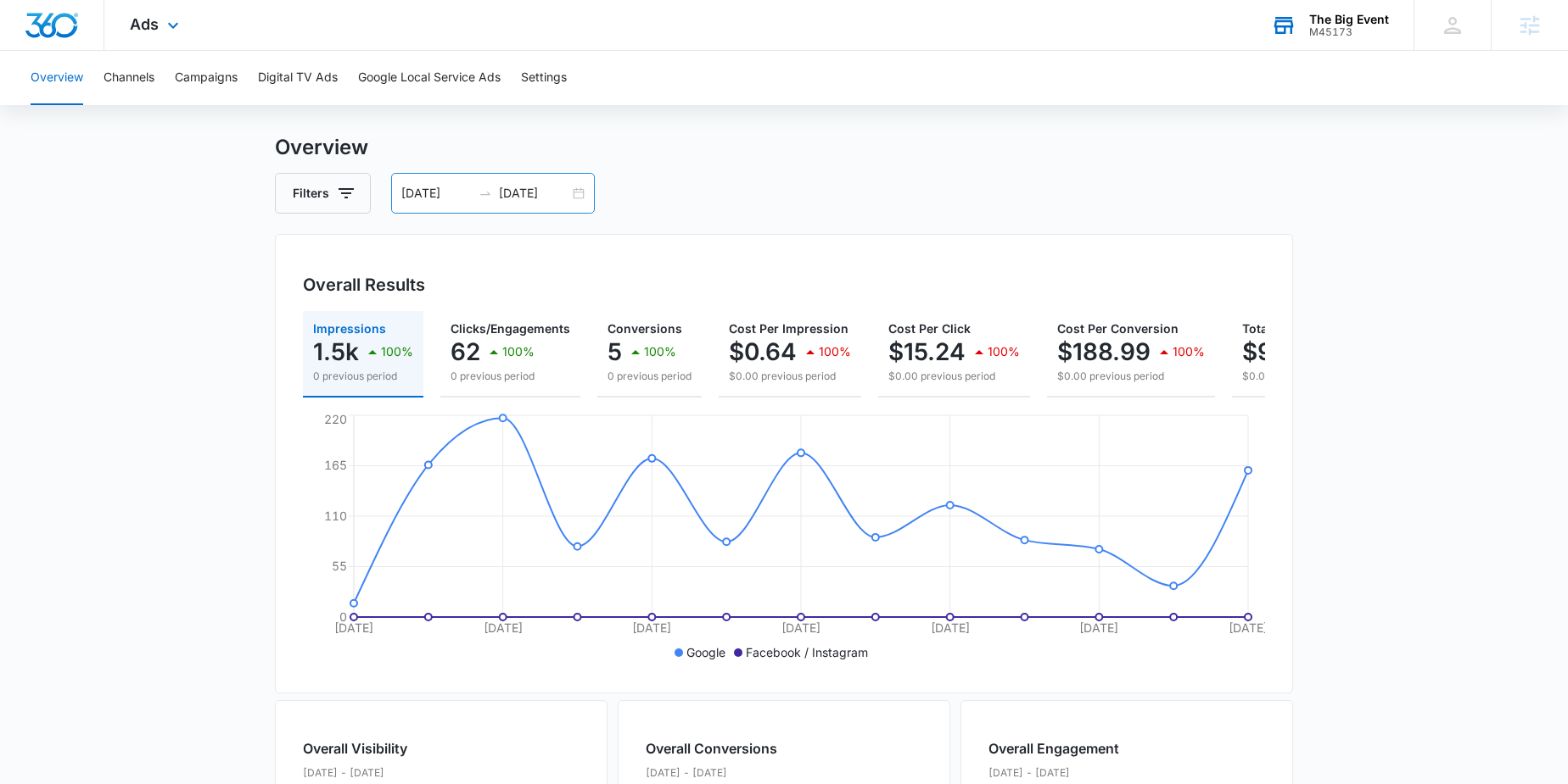
click at [453, 204] on div "08/27/2025 09/08/2025" at bounding box center [493, 193] width 204 height 41
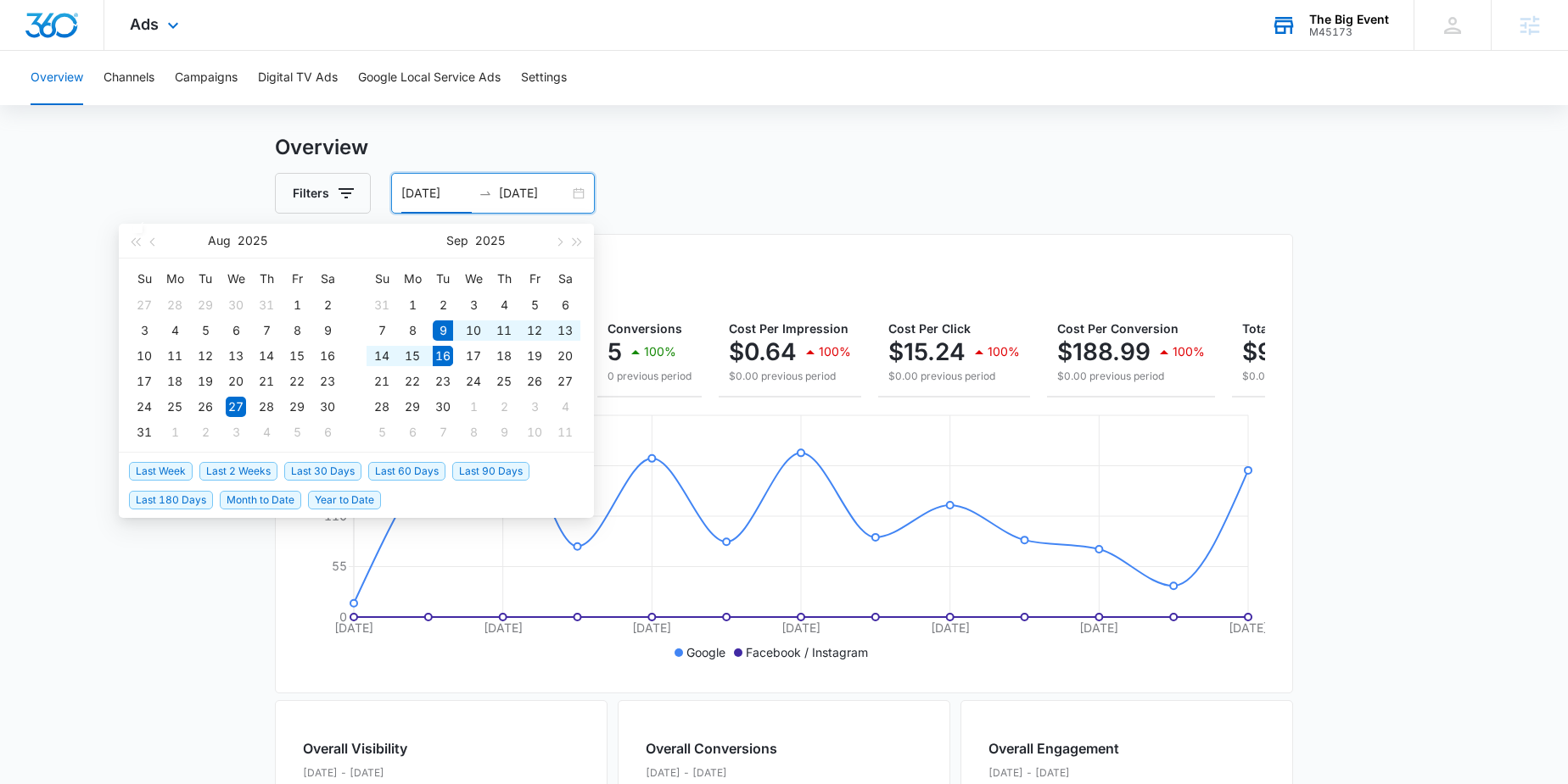
click at [151, 463] on span "Last Week" at bounding box center [160, 471] width 63 height 19
type input "09/09/2025"
type input "[DATE]"
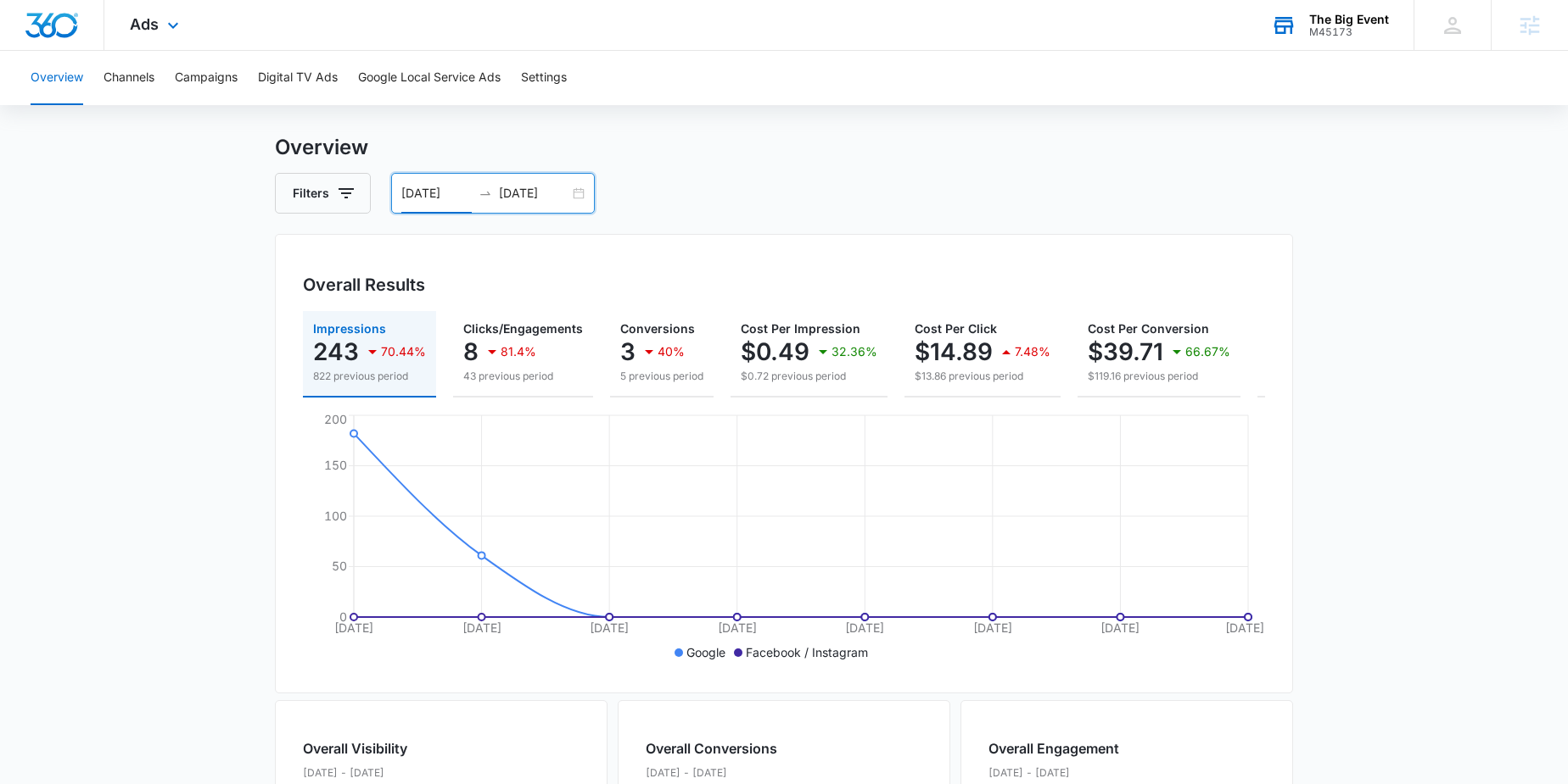
scroll to position [31, 0]
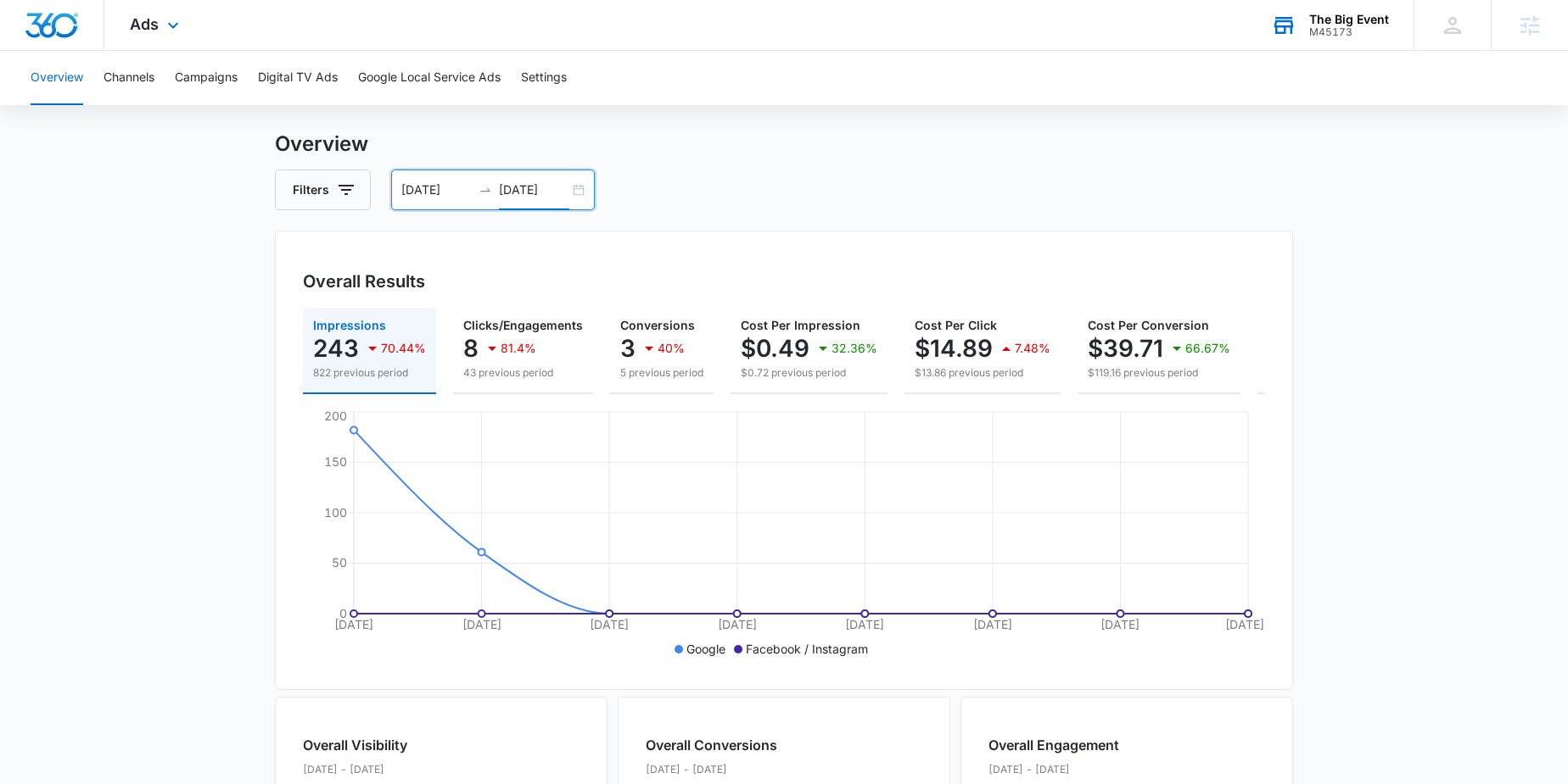
click at [519, 196] on input "[DATE]" at bounding box center [534, 189] width 70 height 19
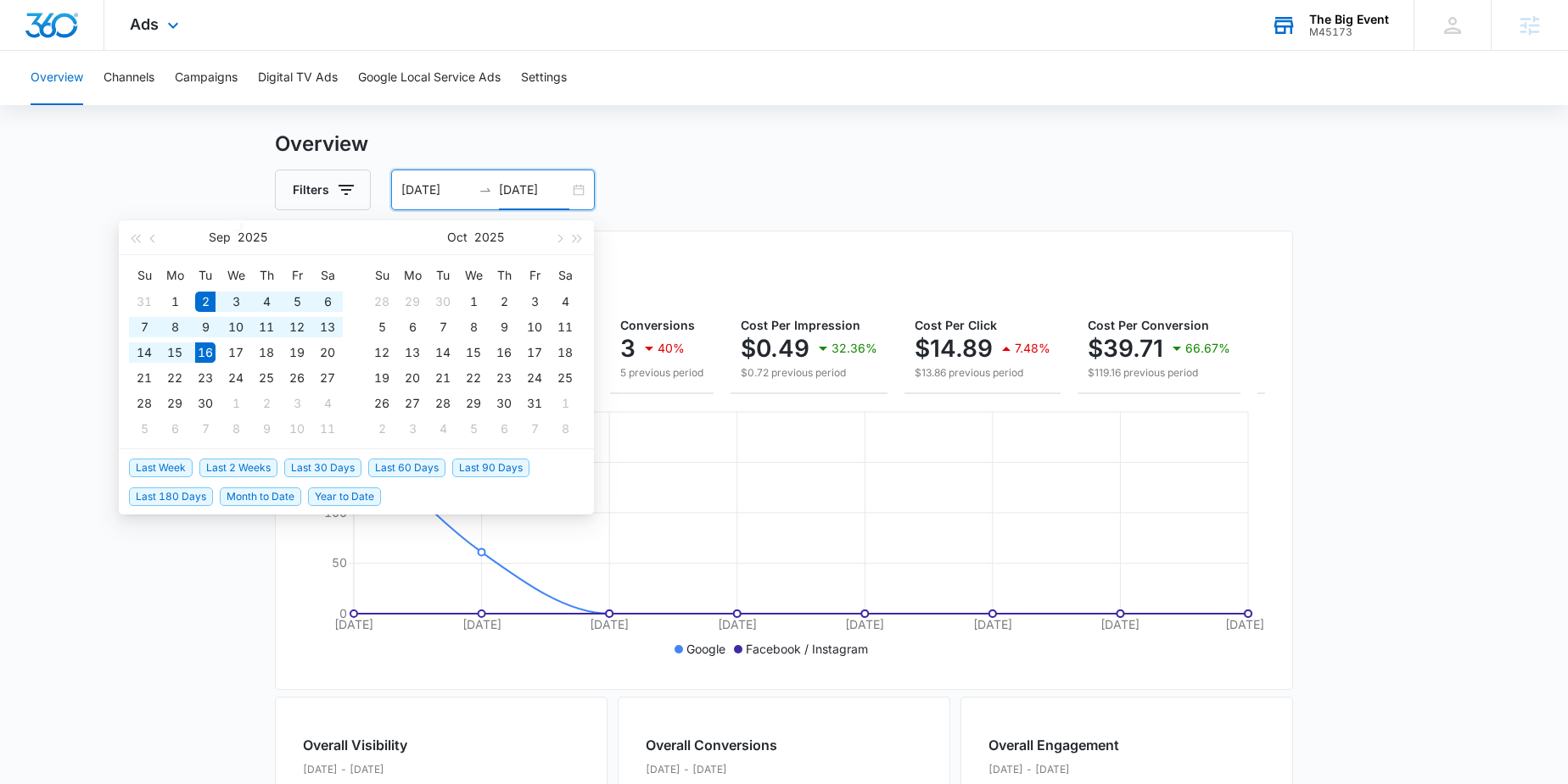
click at [234, 472] on span "Last 2 Weeks" at bounding box center [238, 467] width 78 height 19
type input "[DATE]"
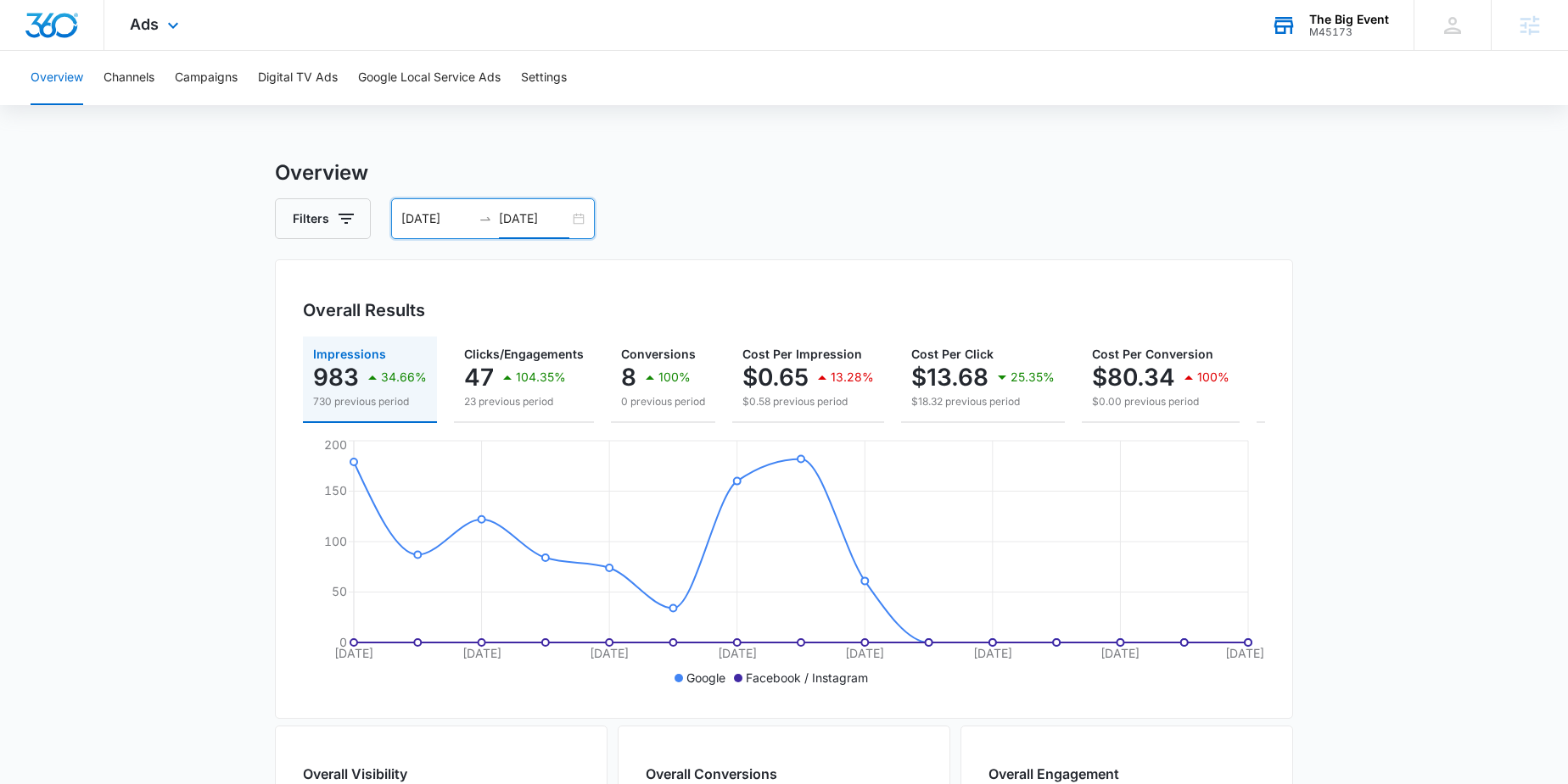
scroll to position [0, 0]
click at [211, 74] on button "Campaigns" at bounding box center [205, 77] width 62 height 54
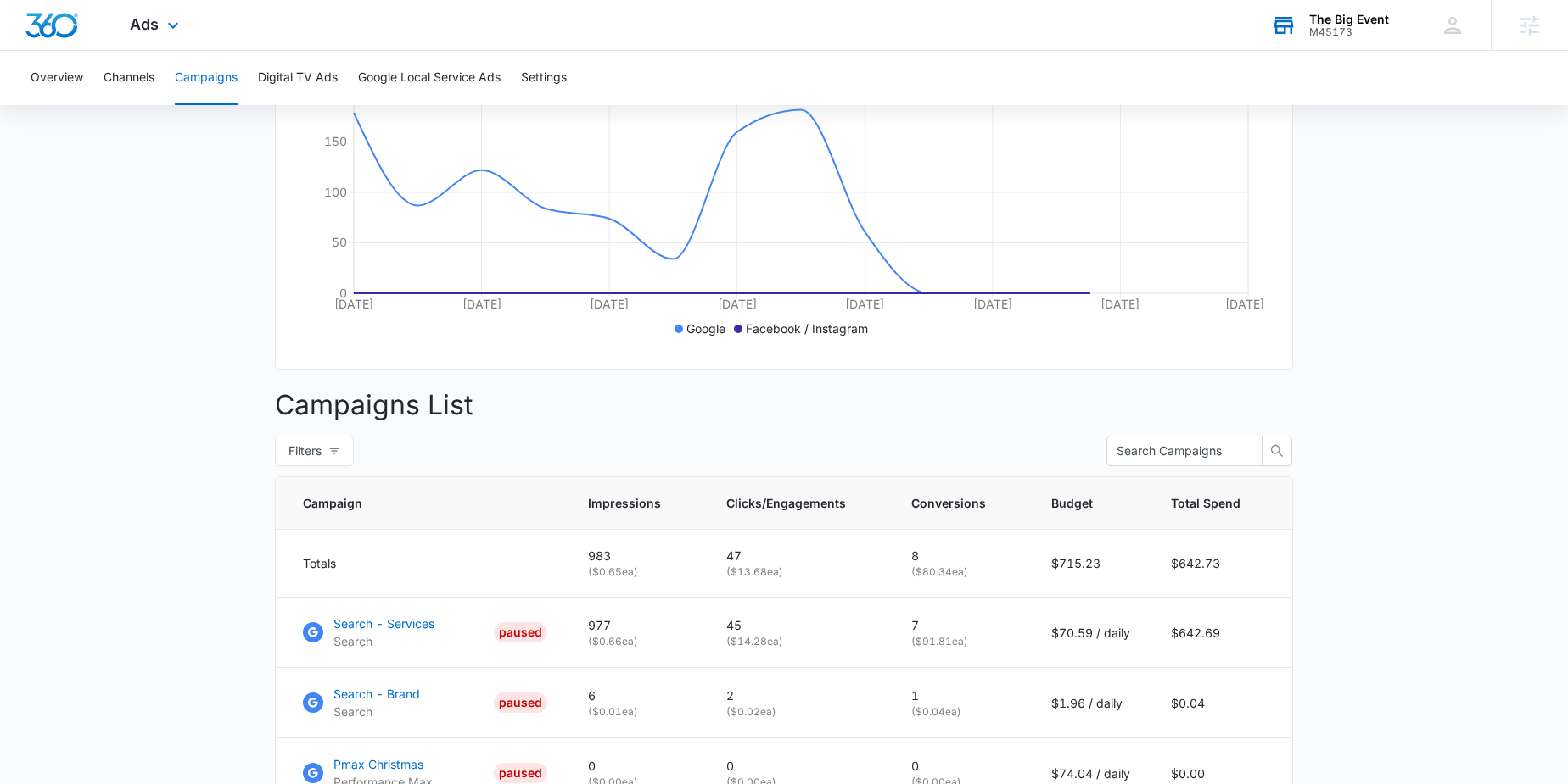
scroll to position [508, 0]
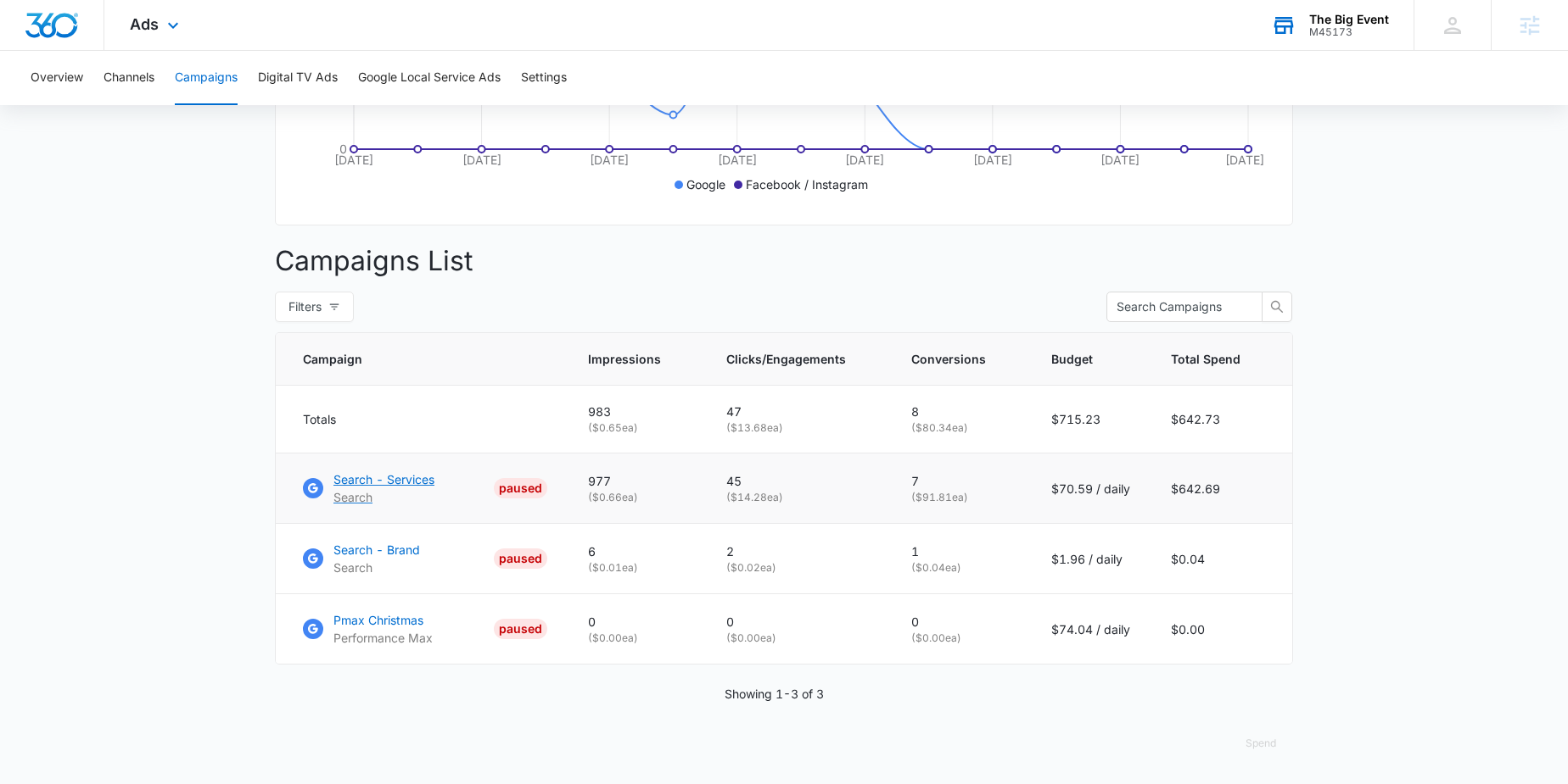
click at [405, 470] on p "Search - Services" at bounding box center [384, 479] width 101 height 18
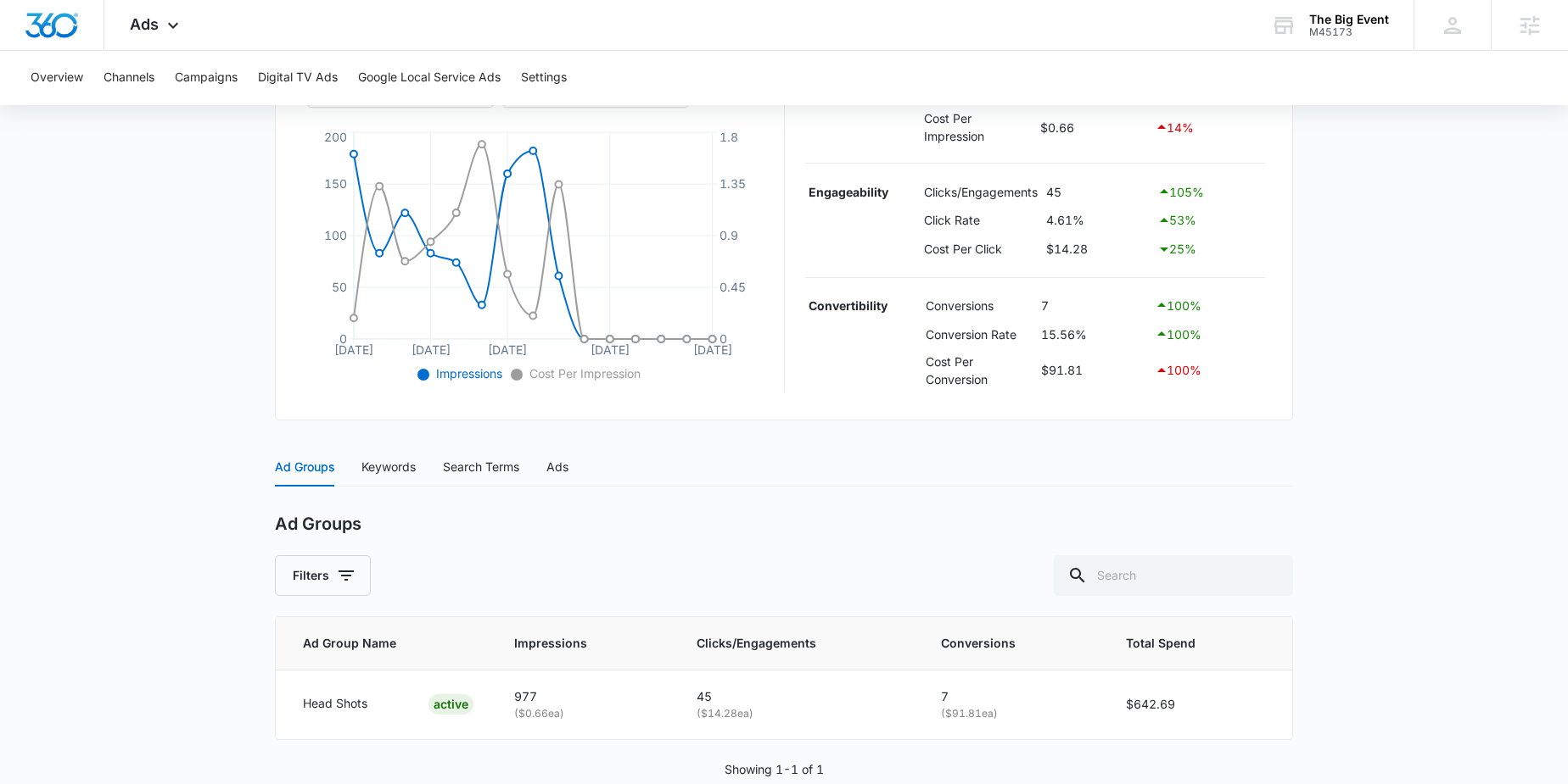
scroll to position [399, 0]
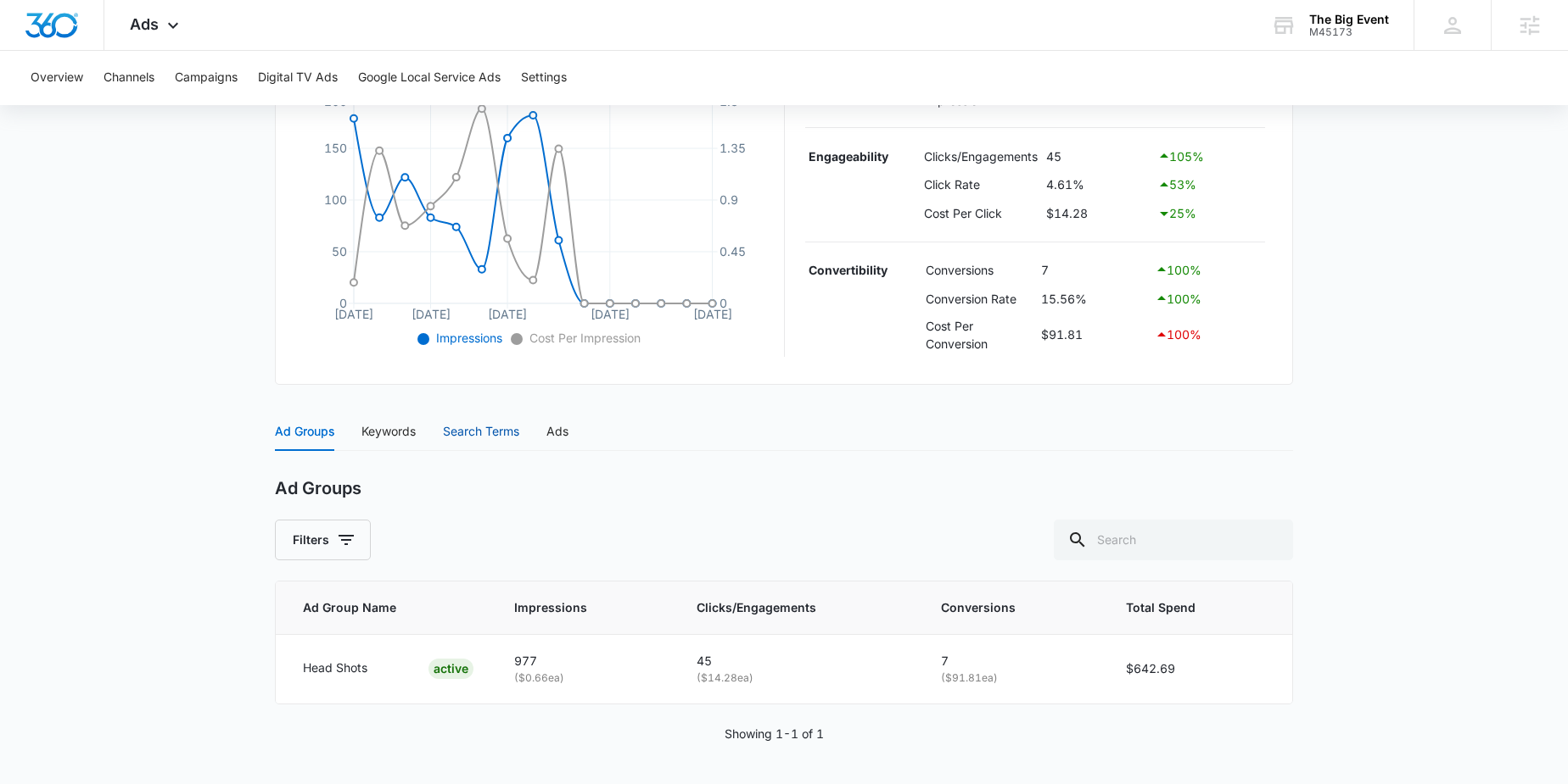
click at [503, 435] on div "Search Terms" at bounding box center [480, 432] width 76 height 19
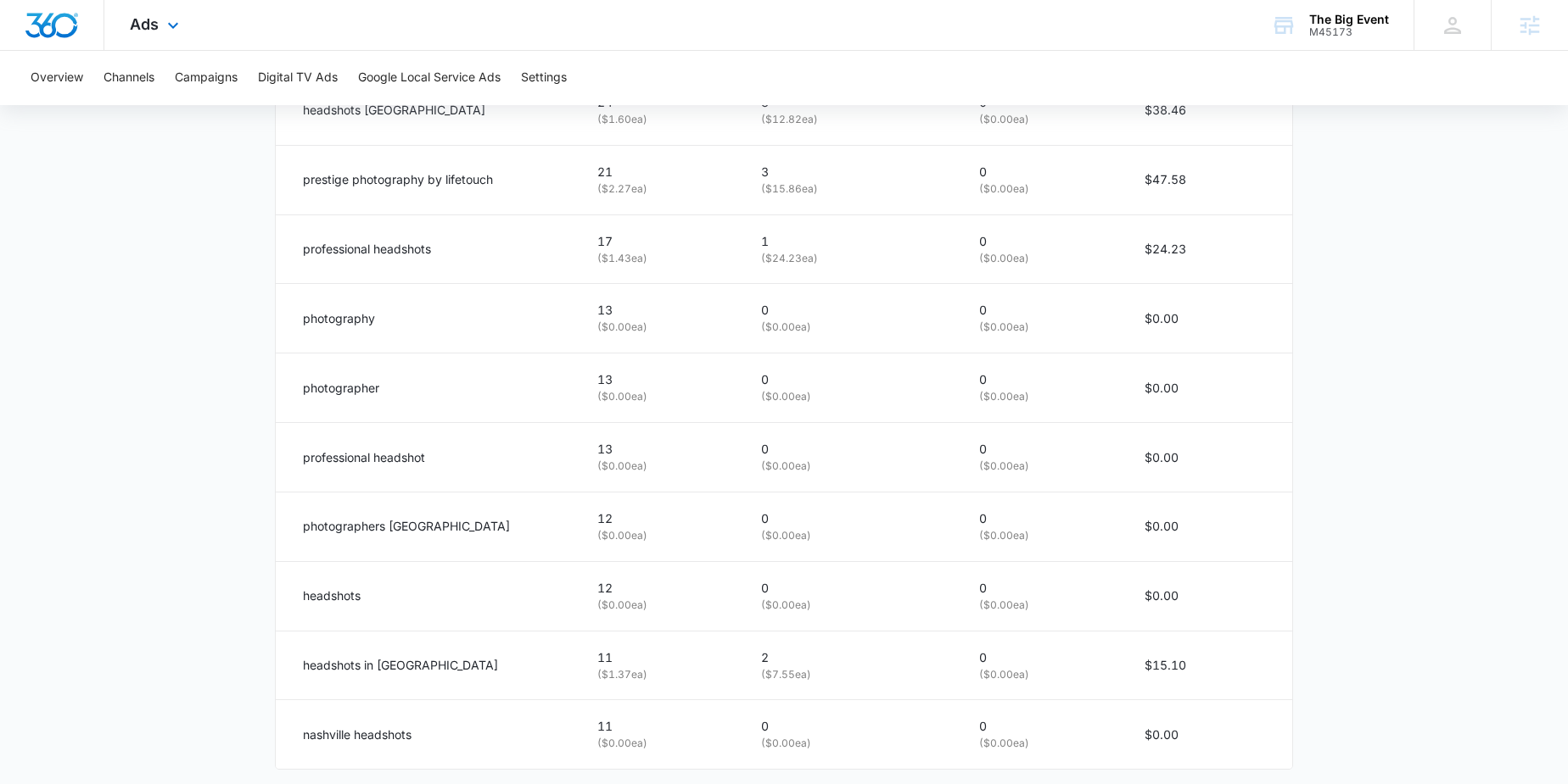
scroll to position [1036, 0]
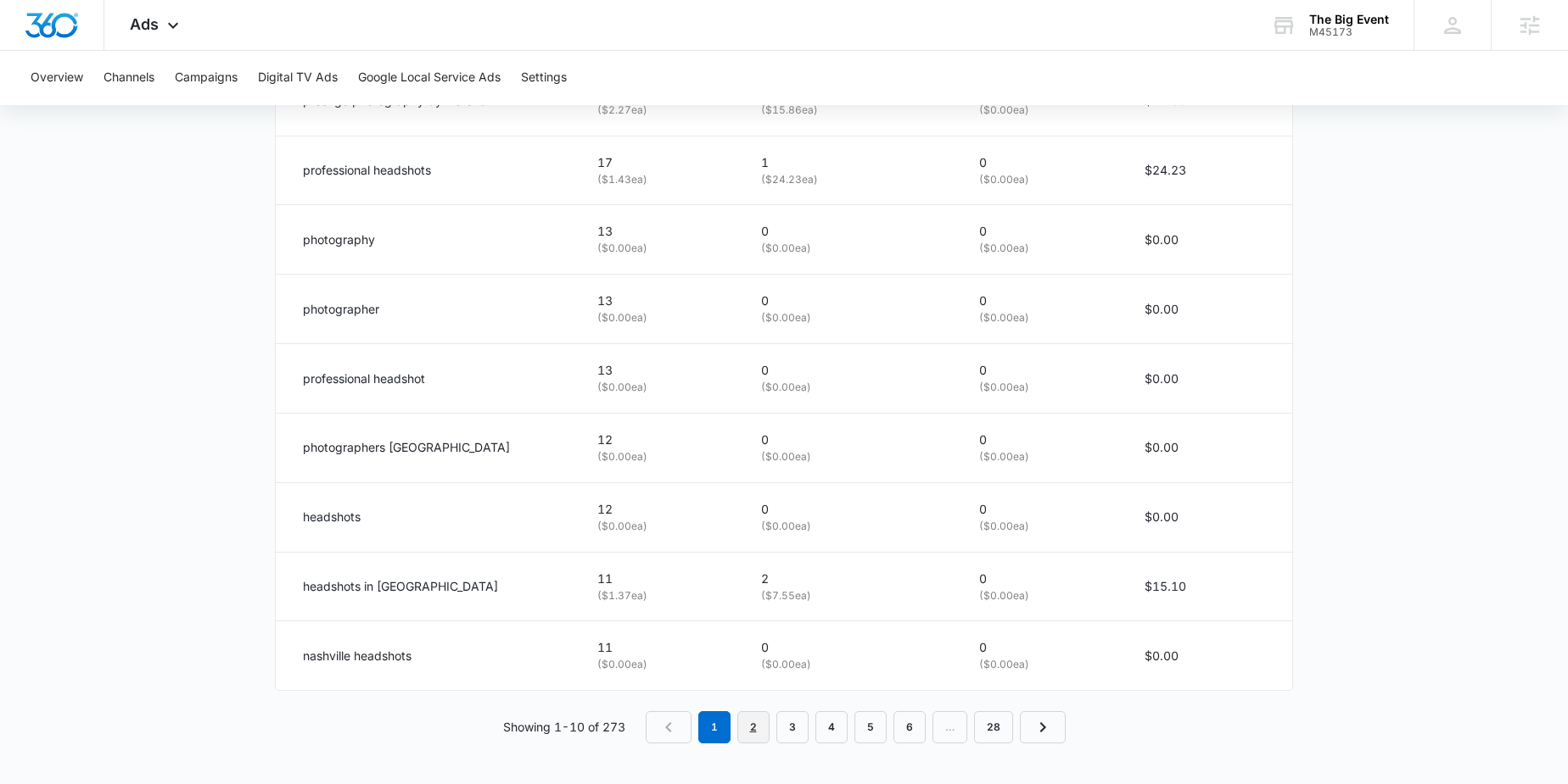
click at [756, 727] on link "2" at bounding box center [753, 728] width 33 height 33
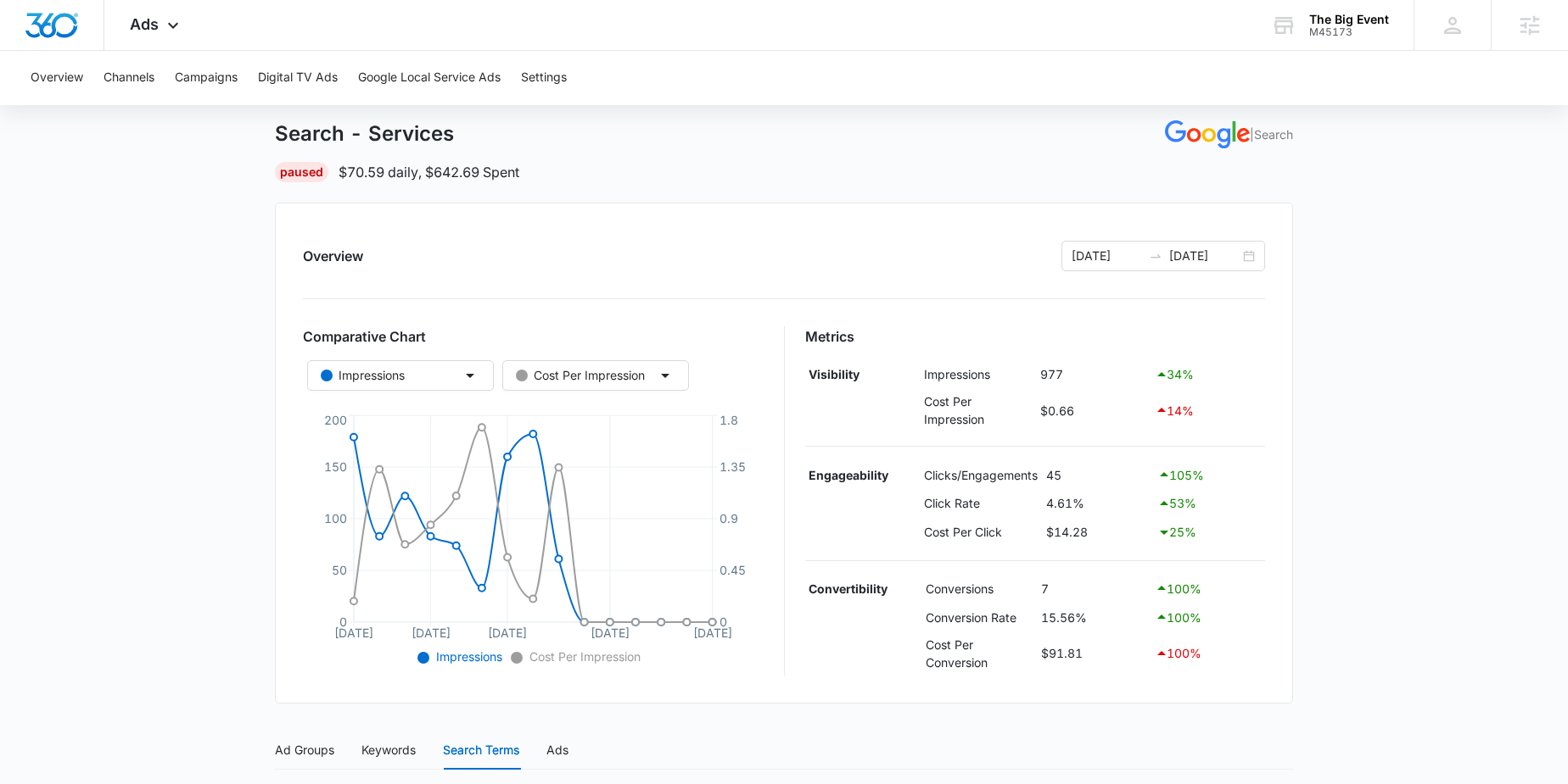
scroll to position [165, 0]
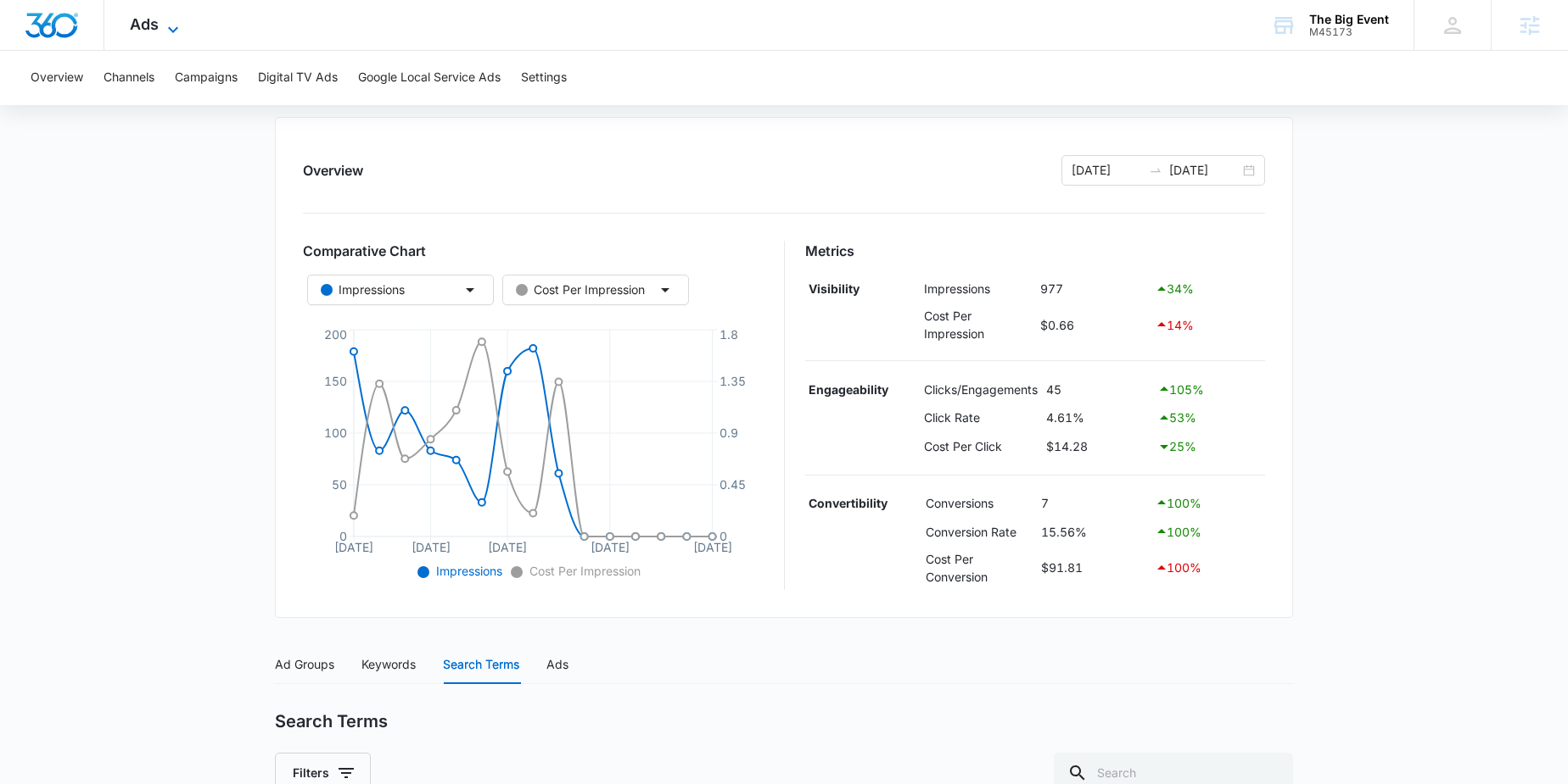
click at [151, 30] on span "Ads" at bounding box center [144, 24] width 29 height 18
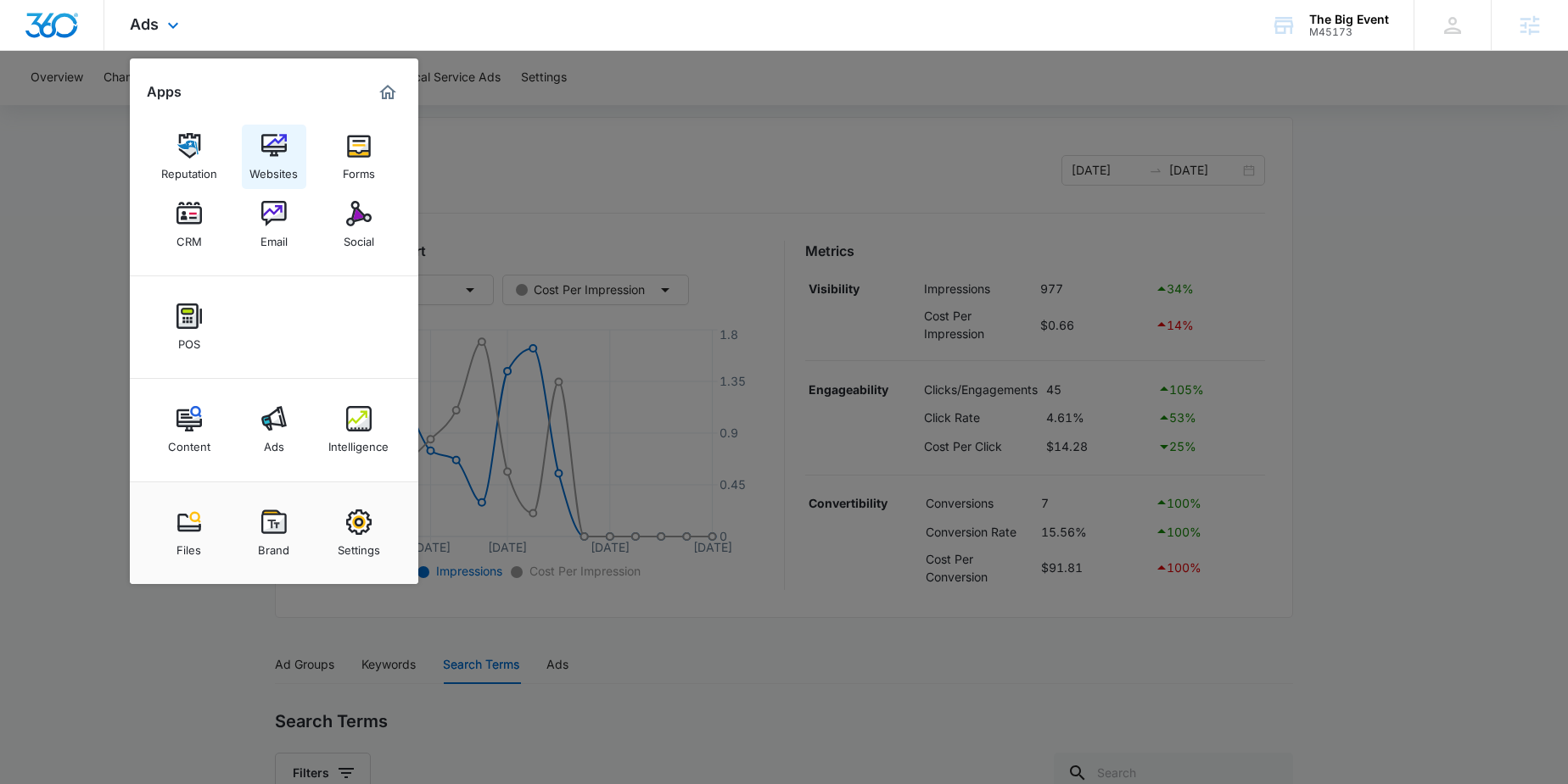
click at [281, 167] on div "Websites" at bounding box center [273, 169] width 49 height 22
